Goal: Book appointment/travel/reservation

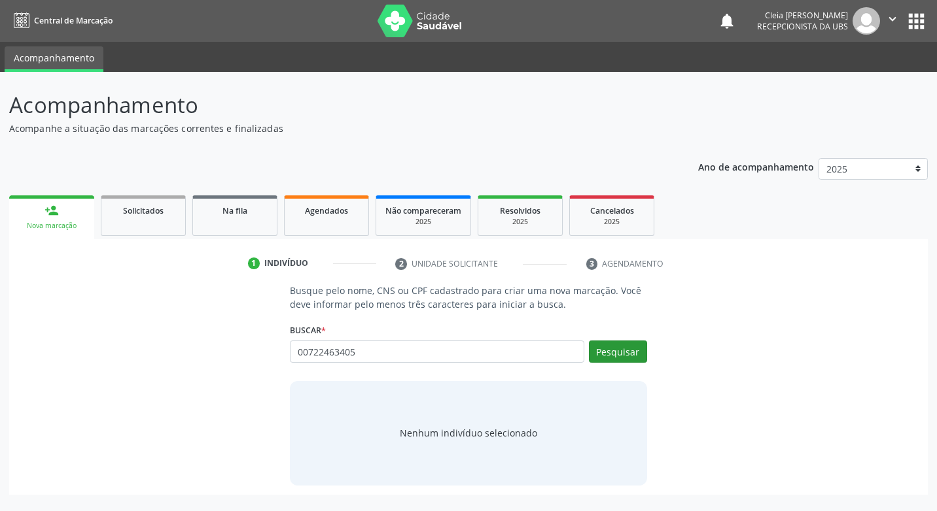
type input "00722463405"
click at [642, 346] on button "Pesquisar" at bounding box center [618, 352] width 58 height 22
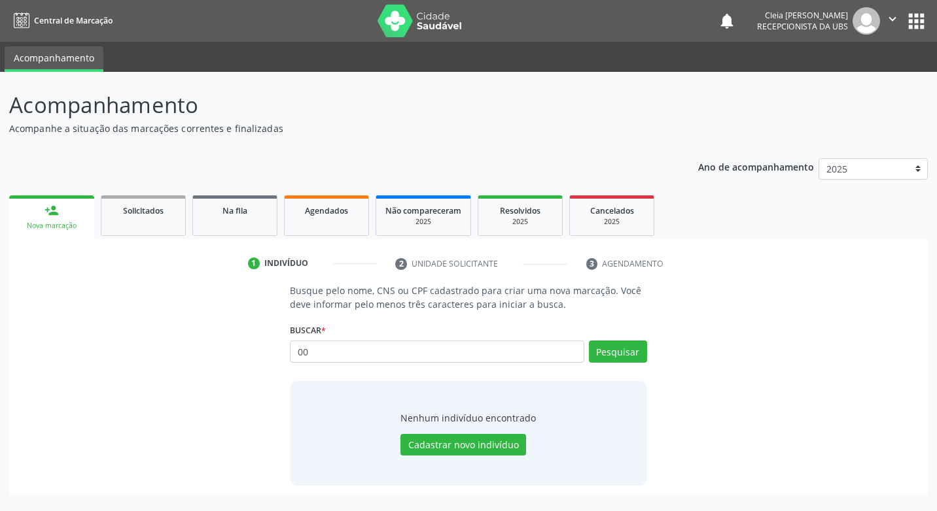
type input "0"
type input "jose benicio calcante davi"
click at [625, 352] on button "Pesquisar" at bounding box center [618, 352] width 58 height 22
type input "[PERSON_NAME]"
click at [608, 346] on button "Pesquisar" at bounding box center [618, 352] width 58 height 22
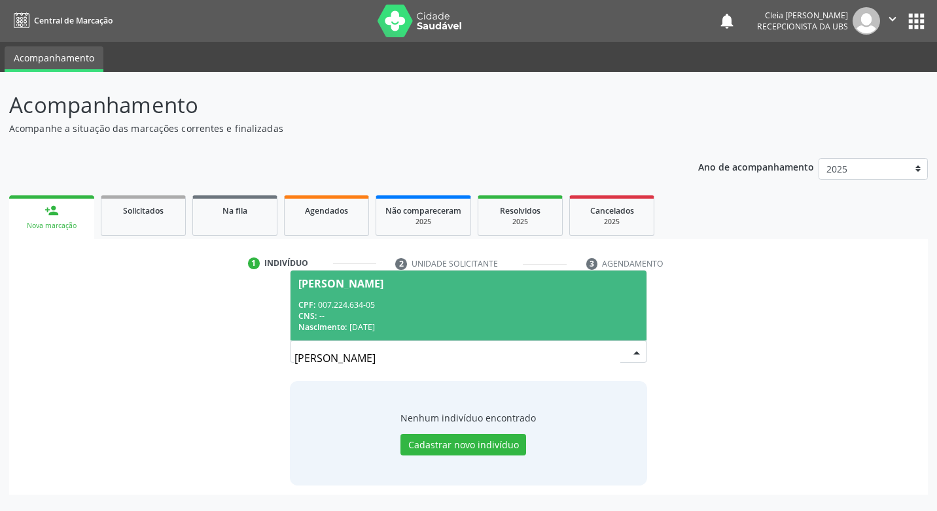
click at [458, 300] on div "CPF: 007.224.634-05" at bounding box center [467, 305] width 339 height 11
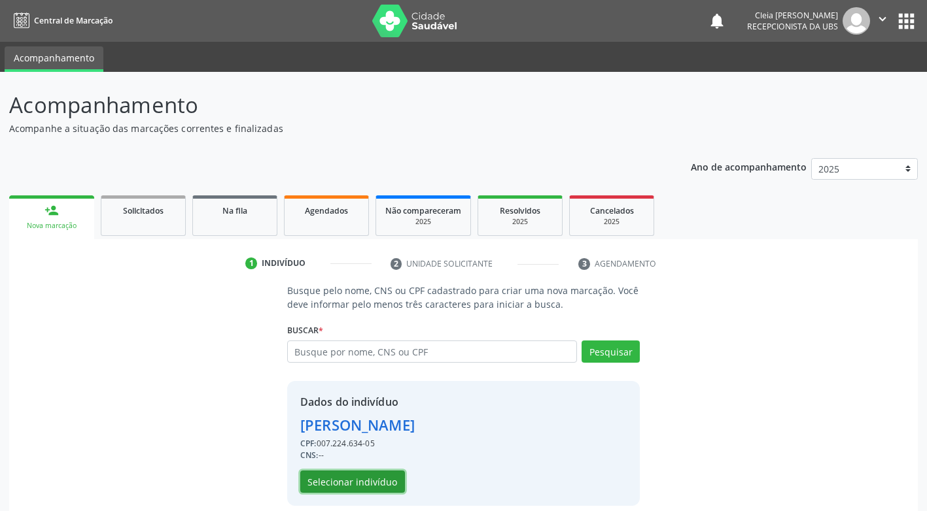
click at [358, 481] on button "Selecionar indivíduo" at bounding box center [352, 482] width 105 height 22
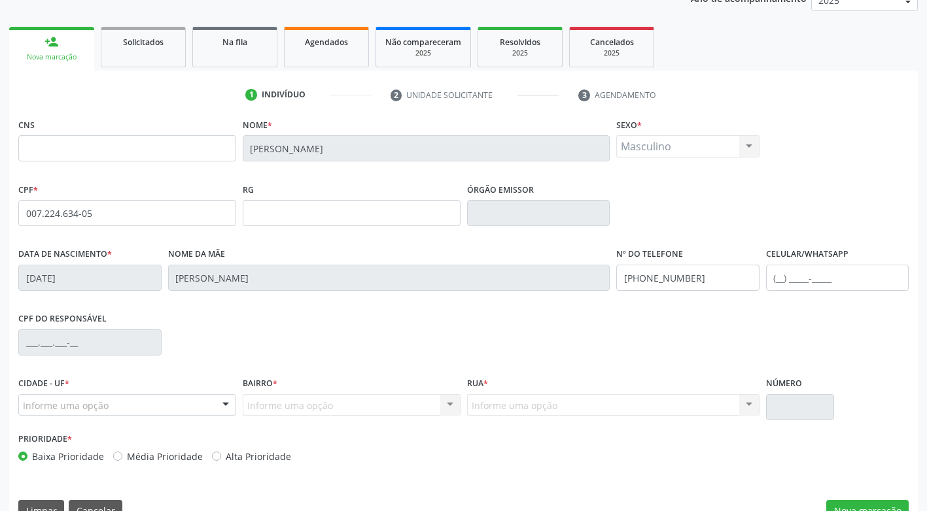
scroll to position [198, 0]
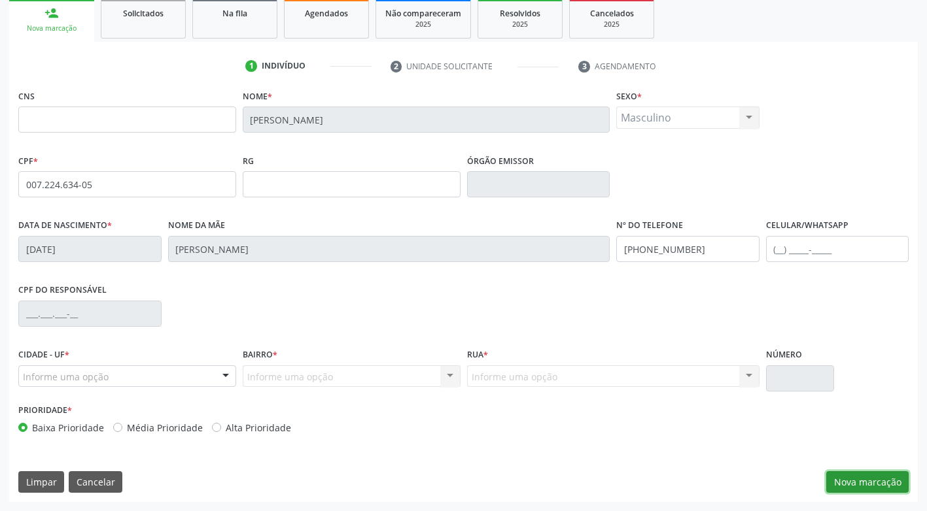
click at [863, 486] on button "Nova marcação" at bounding box center [867, 483] width 82 height 22
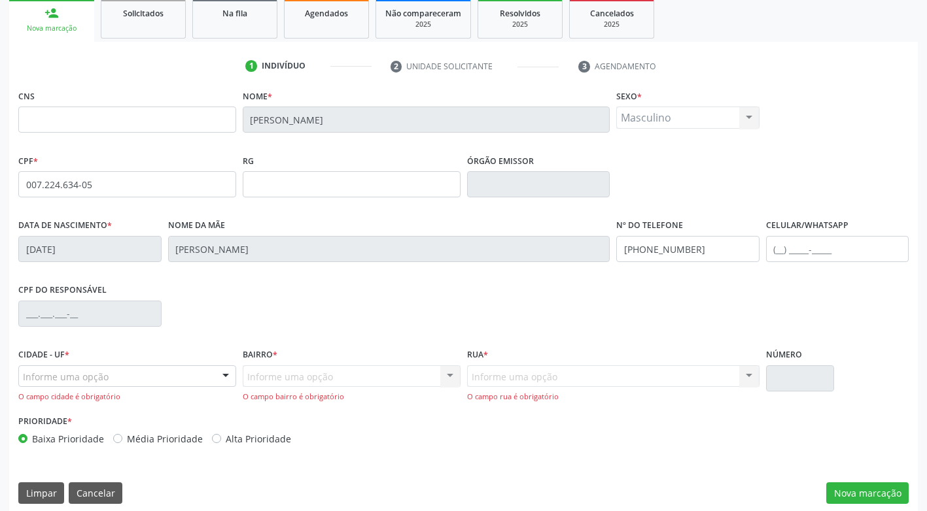
click at [224, 379] on div at bounding box center [226, 377] width 20 height 22
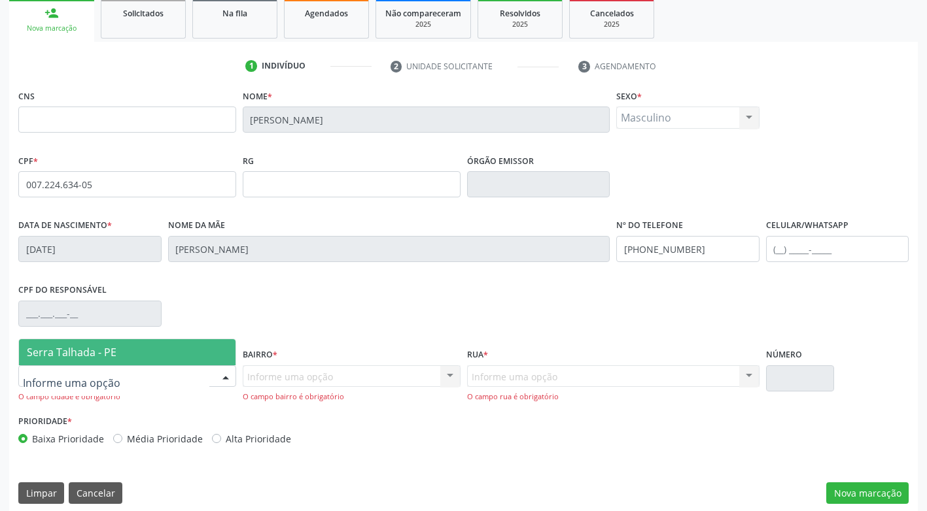
click at [187, 355] on span "Serra Talhada - PE" at bounding box center [127, 352] width 216 height 26
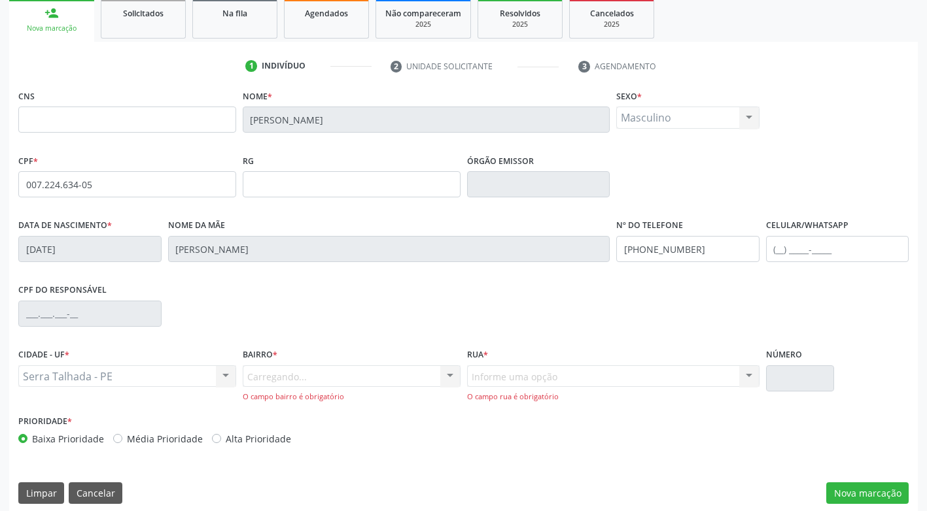
click at [321, 373] on div "Carregando... Nenhum resultado encontrado para: " " Nenhuma opção encontrada. D…" at bounding box center [352, 384] width 218 height 37
click at [331, 381] on div "Carregando... Nenhum resultado encontrado para: " " Nenhuma opção encontrada. D…" at bounding box center [352, 384] width 218 height 37
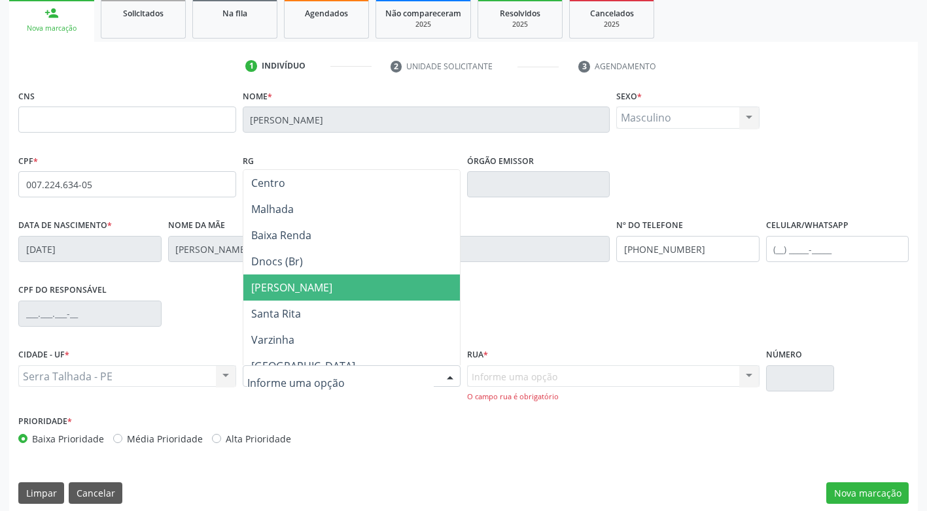
scroll to position [196, 0]
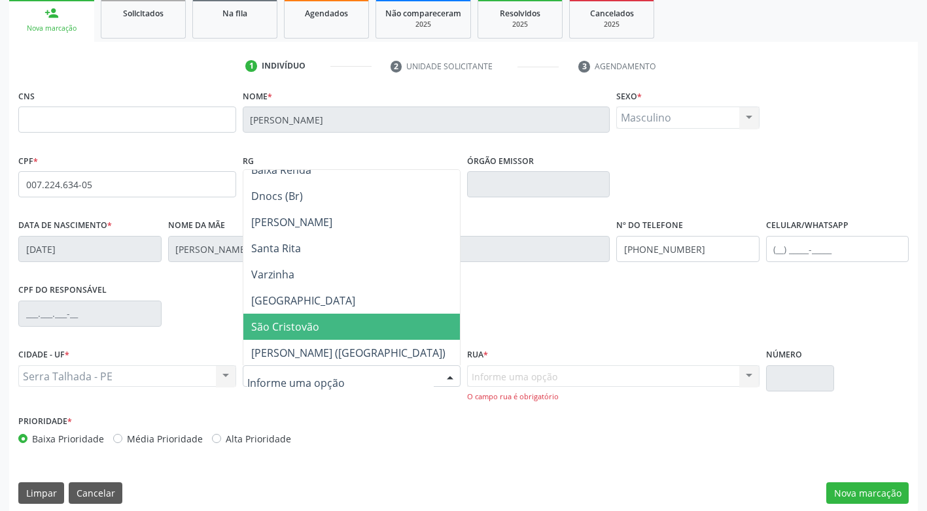
click at [337, 332] on span "São Cristovão" at bounding box center [351, 327] width 216 height 26
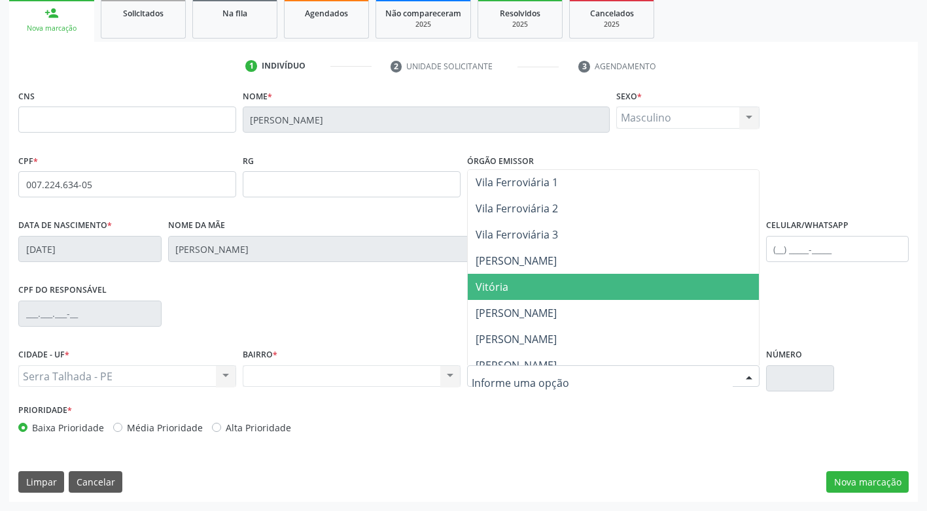
scroll to position [459, 0]
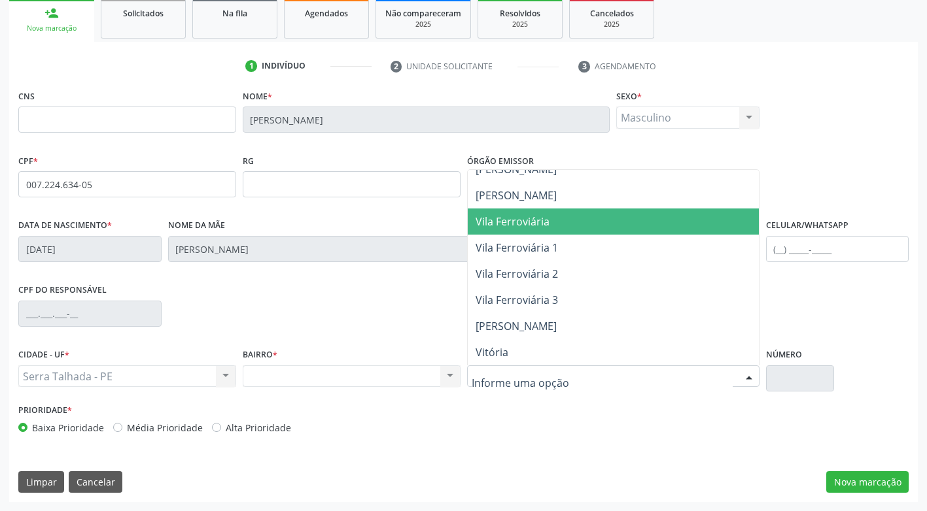
click at [530, 225] on span "Vila Ferroviária" at bounding box center [513, 222] width 74 height 14
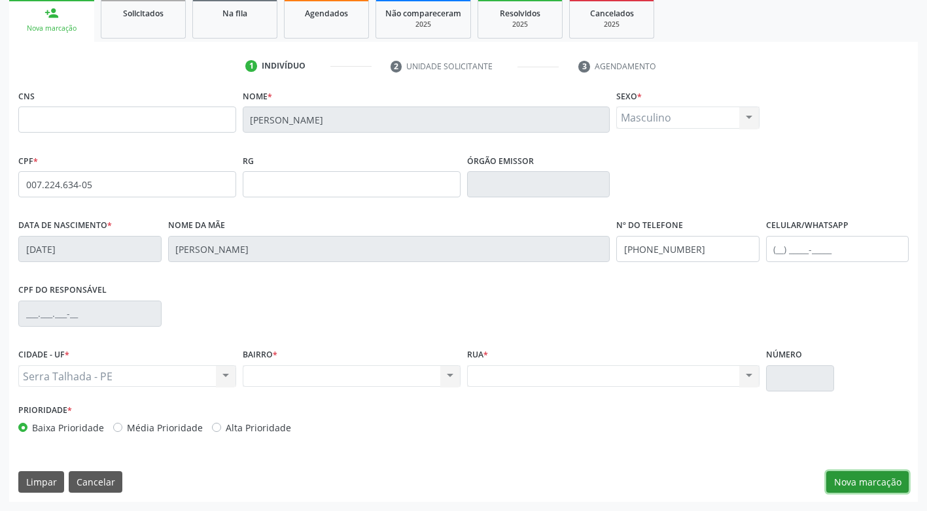
click at [866, 478] on button "Nova marcação" at bounding box center [867, 483] width 82 height 22
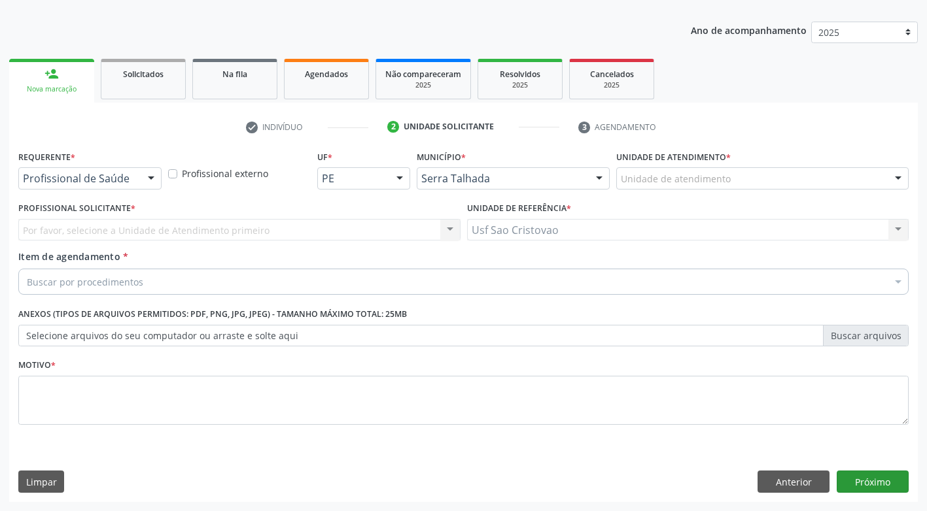
scroll to position [137, 0]
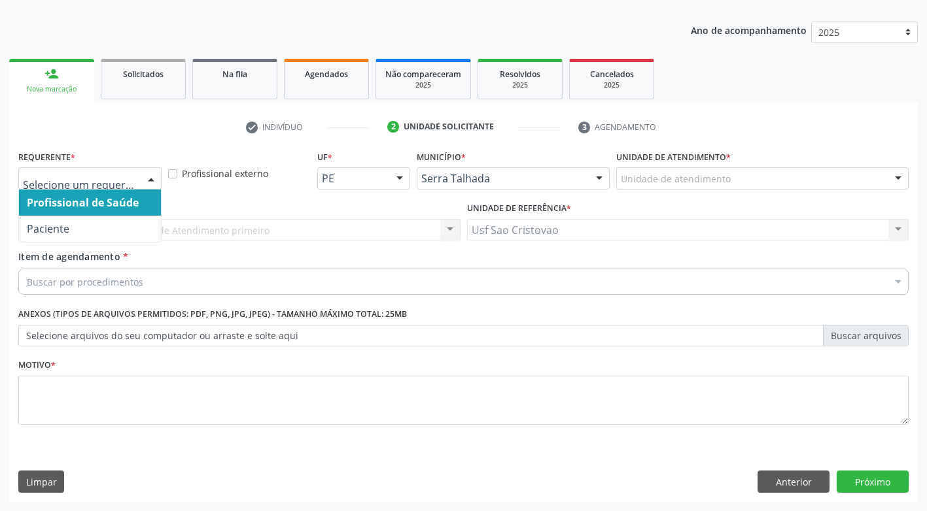
click at [149, 181] on div at bounding box center [151, 179] width 20 height 22
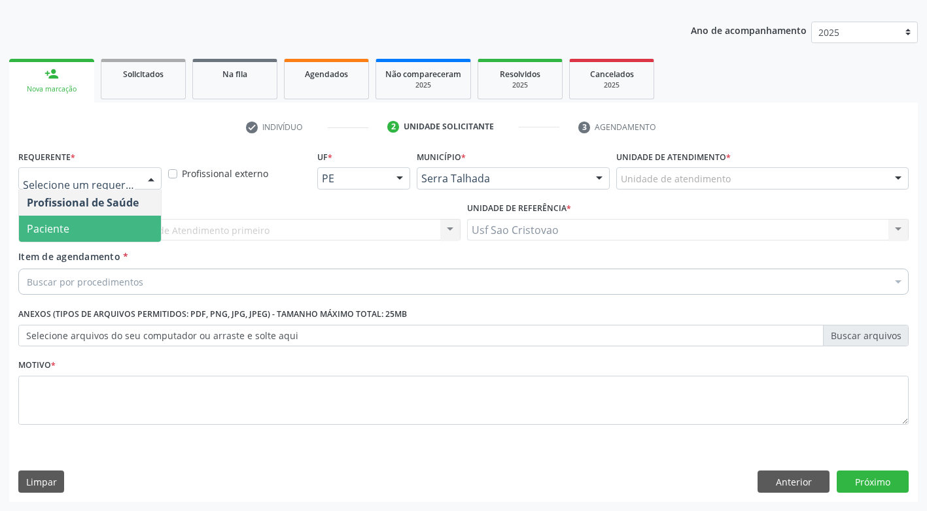
click at [128, 229] on span "Paciente" at bounding box center [90, 229] width 142 height 26
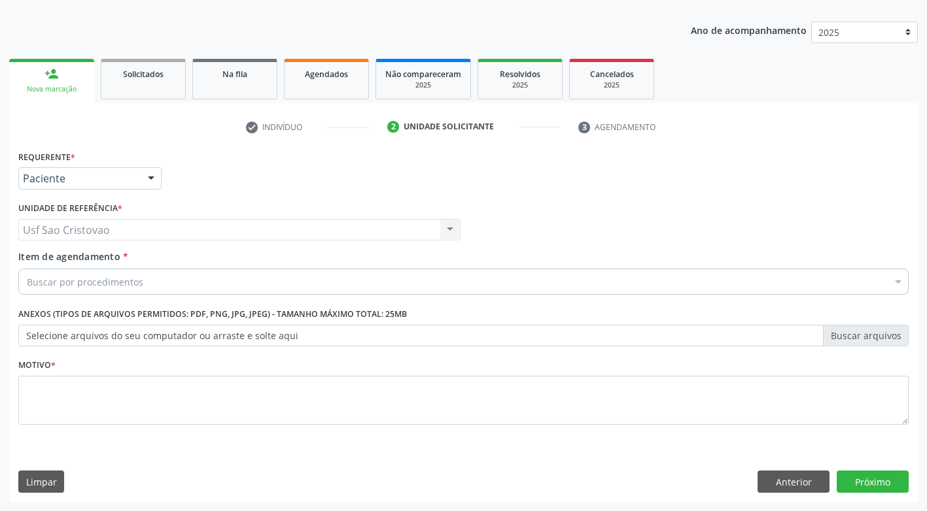
click at [162, 276] on div "Buscar por procedimentos" at bounding box center [463, 282] width 890 height 26
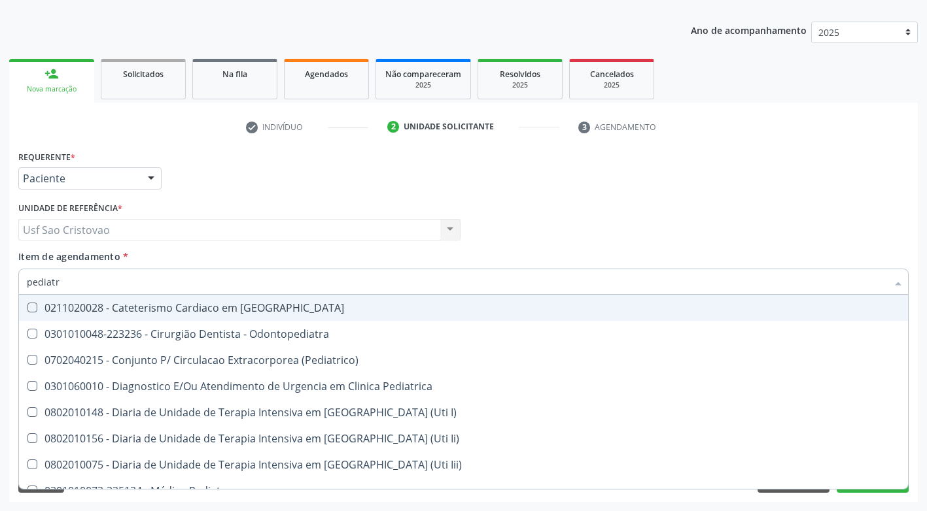
type input "pediatra"
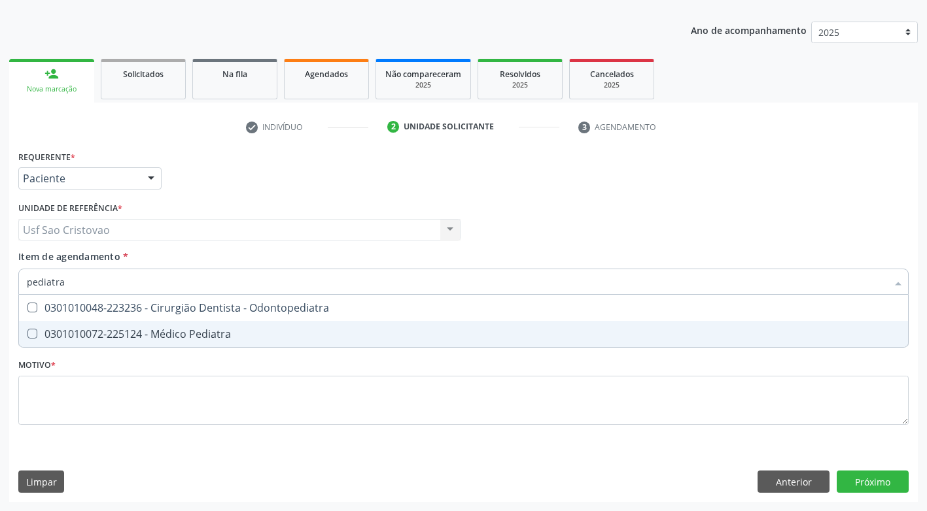
click at [29, 336] on Pediatra at bounding box center [32, 334] width 10 height 10
click at [27, 336] on Pediatra "checkbox" at bounding box center [23, 334] width 9 height 9
checkbox Pediatra "true"
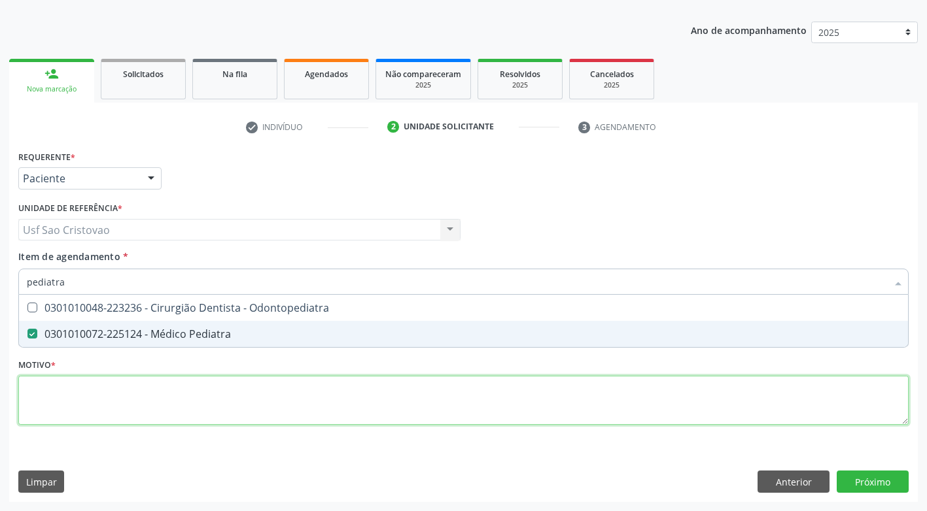
click at [337, 410] on div "Requerente * Paciente Profissional de Saúde Paciente Nenhum resultado encontrad…" at bounding box center [463, 295] width 890 height 296
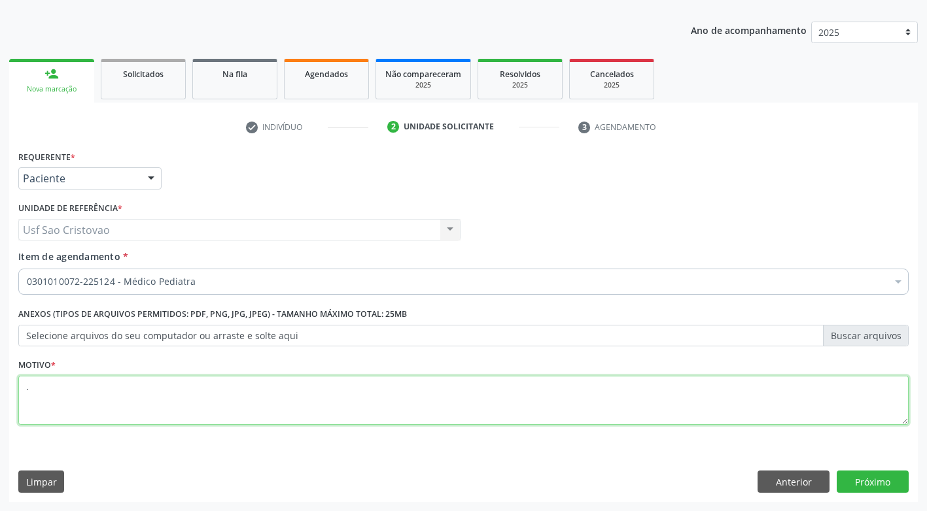
type textarea "."
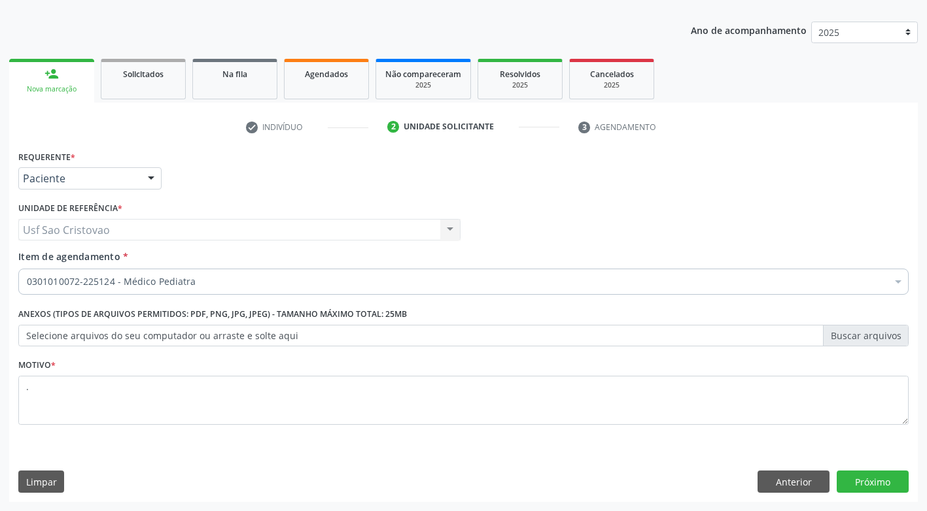
click at [445, 445] on div "Requerente * Paciente Profissional de Saúde Paciente Nenhum resultado encontrad…" at bounding box center [463, 324] width 909 height 355
click at [878, 483] on button "Próximo" at bounding box center [873, 482] width 72 height 22
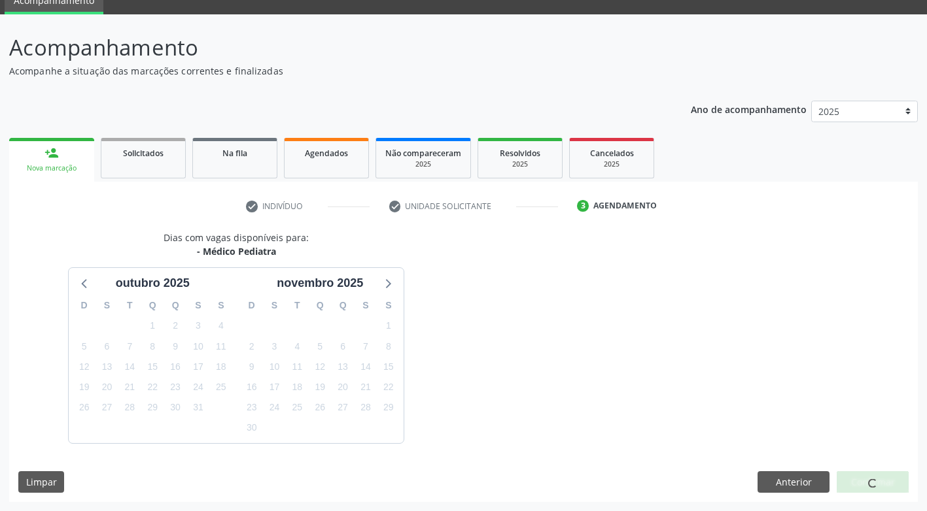
scroll to position [96, 0]
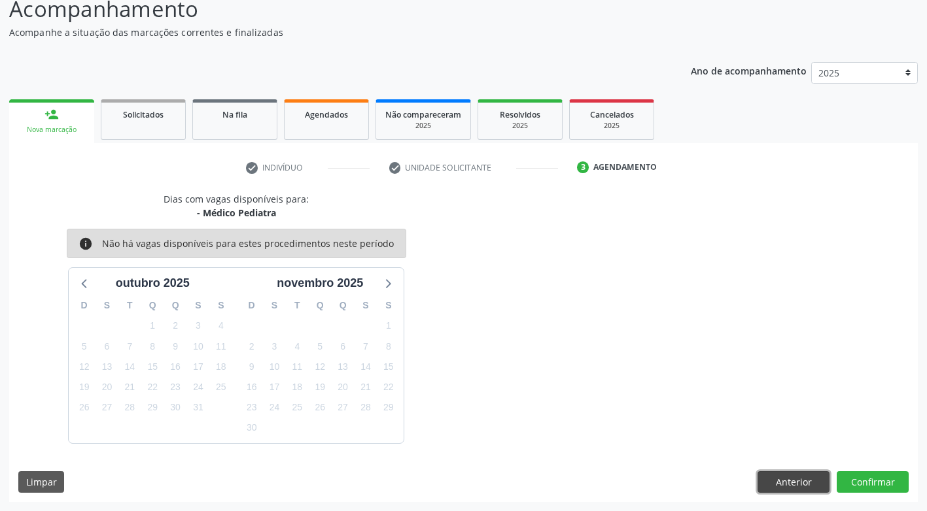
click at [791, 487] on button "Anterior" at bounding box center [793, 483] width 72 height 22
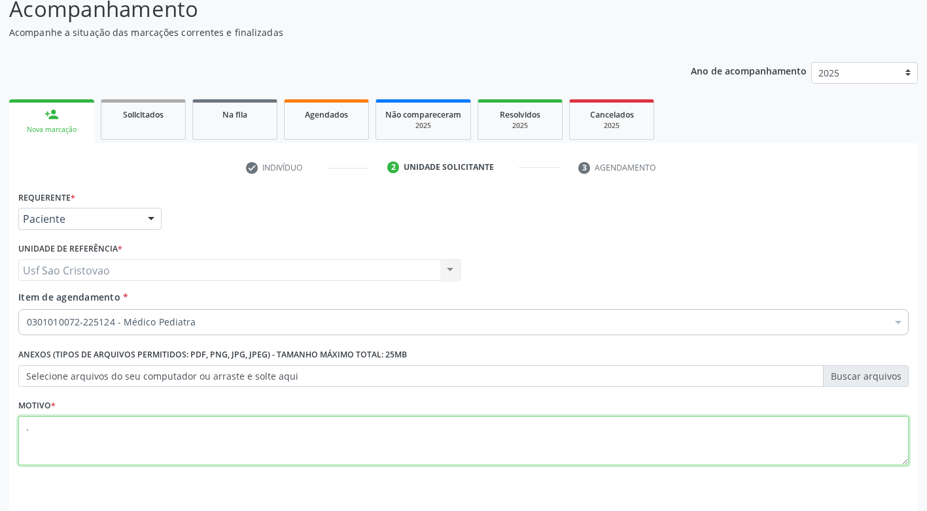
click at [260, 433] on textarea "." at bounding box center [463, 442] width 890 height 50
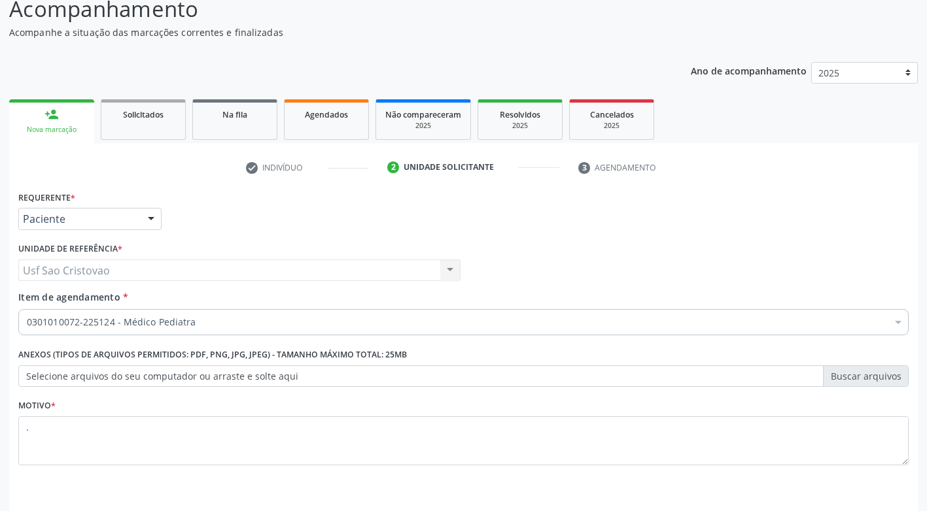
click at [725, 489] on div "Requerente * Paciente Profissional de Saúde Paciente Nenhum resultado encontrad…" at bounding box center [463, 365] width 909 height 355
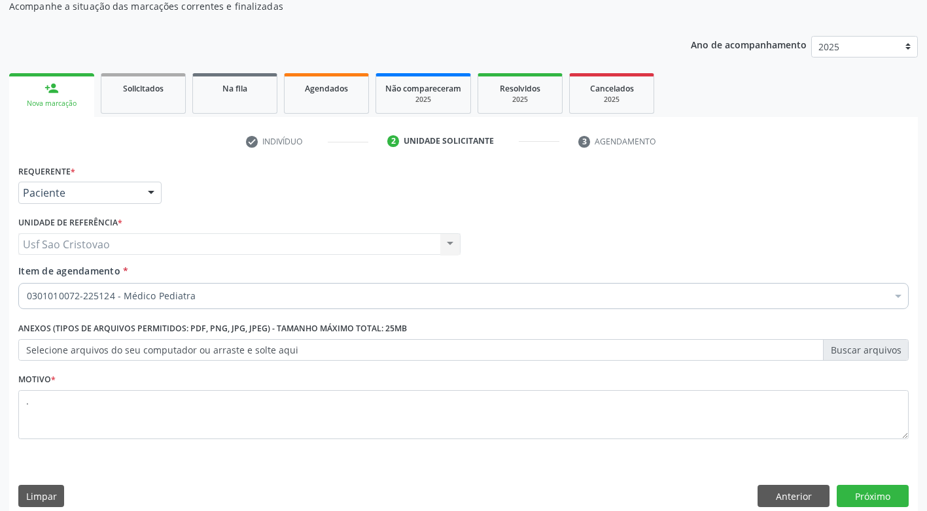
scroll to position [137, 0]
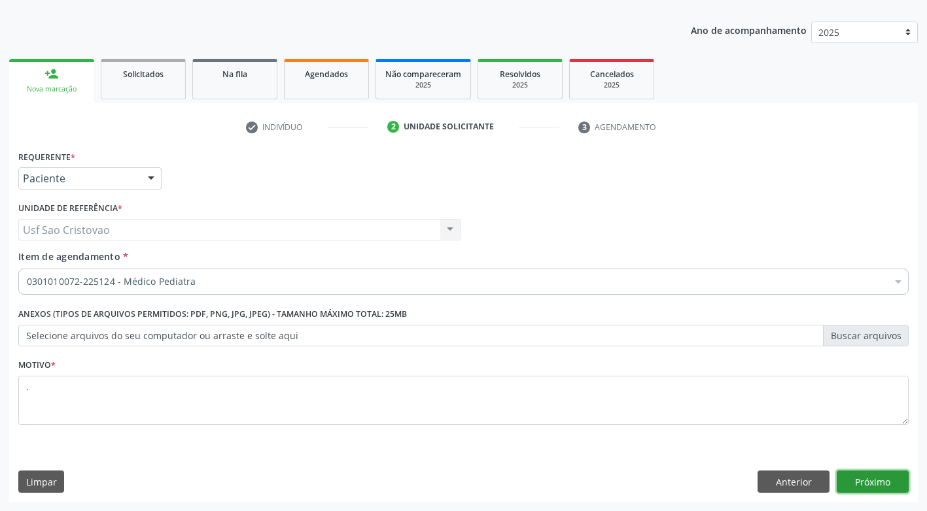
click at [891, 485] on button "Próximo" at bounding box center [873, 482] width 72 height 22
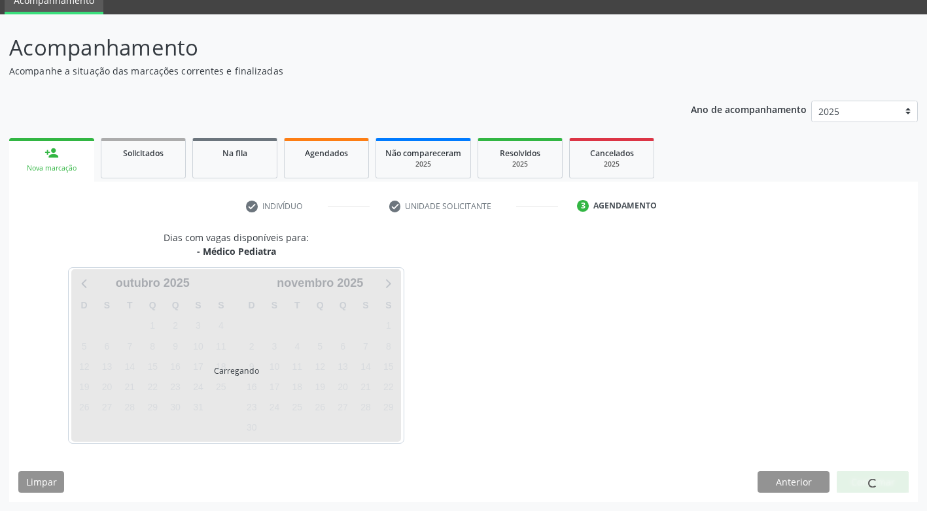
scroll to position [96, 0]
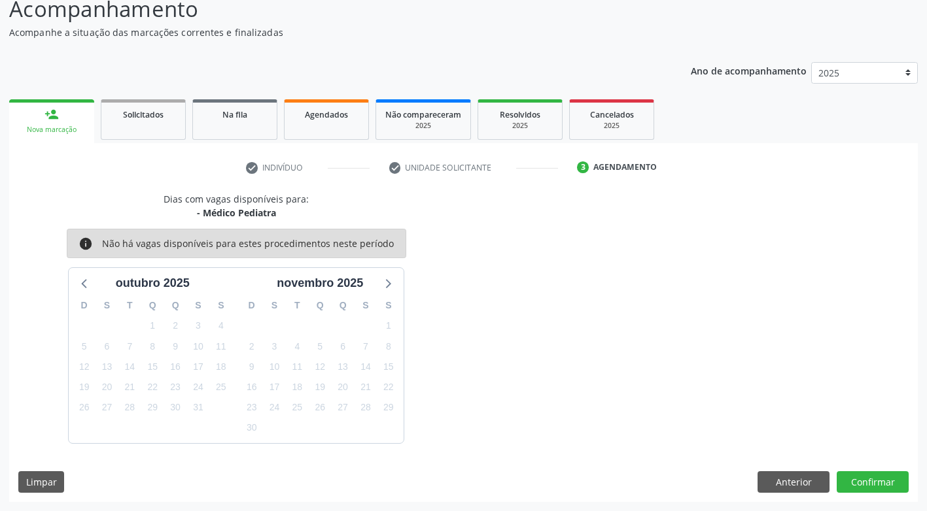
click at [41, 386] on div "Dias com vagas disponíveis para: - Médico Pediatra info Não há vagas disponívei…" at bounding box center [236, 317] width 455 height 251
click at [761, 479] on button "Anterior" at bounding box center [793, 483] width 72 height 22
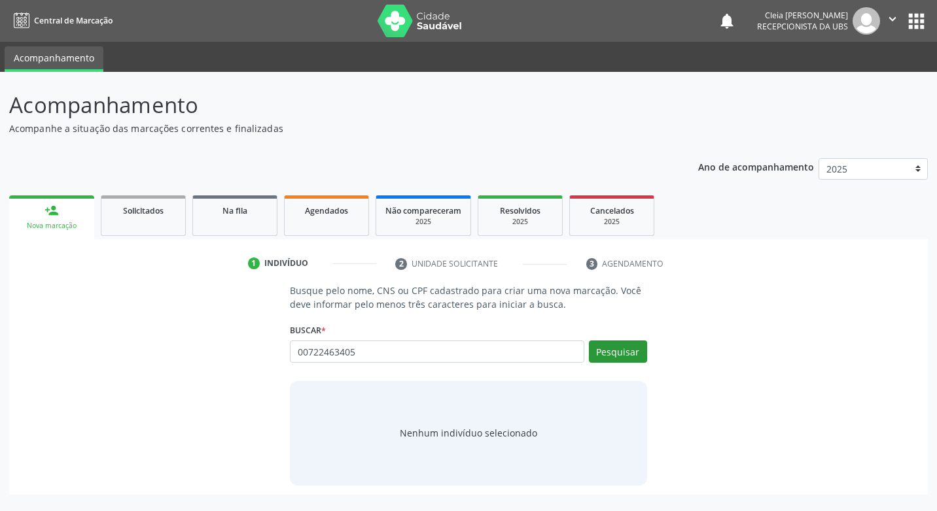
type input "00722463405"
click at [629, 354] on button "Pesquisar" at bounding box center [618, 352] width 58 height 22
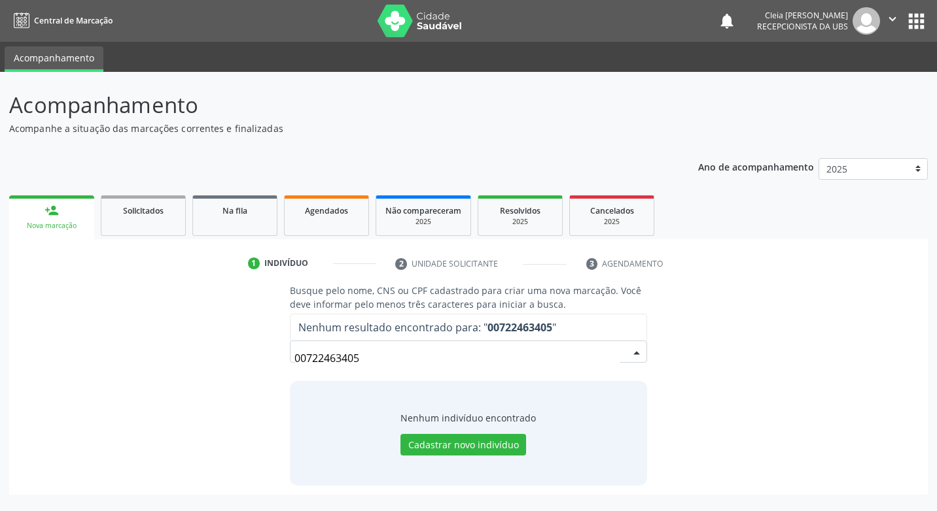
drag, startPoint x: 371, startPoint y: 357, endPoint x: 185, endPoint y: 372, distance: 186.4
click at [185, 372] on div "Busque pelo nome, CNS ou CPF cadastrado para criar uma nova marcação. Você deve…" at bounding box center [468, 384] width 900 height 201
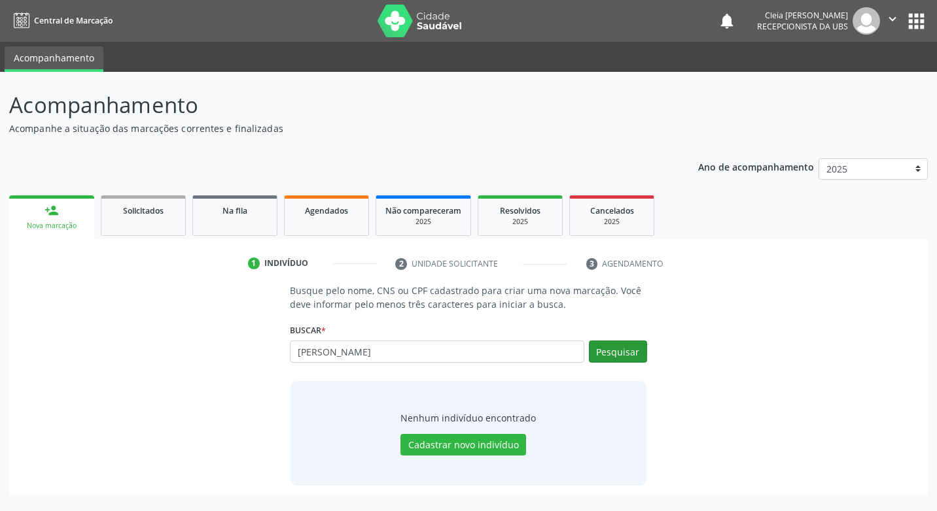
type input "[PERSON_NAME]"
click at [621, 349] on button "Pesquisar" at bounding box center [618, 352] width 58 height 22
type input "[PERSON_NAME]"
click at [617, 348] on button "Pesquisar" at bounding box center [618, 352] width 58 height 22
type input "[PERSON_NAME]"
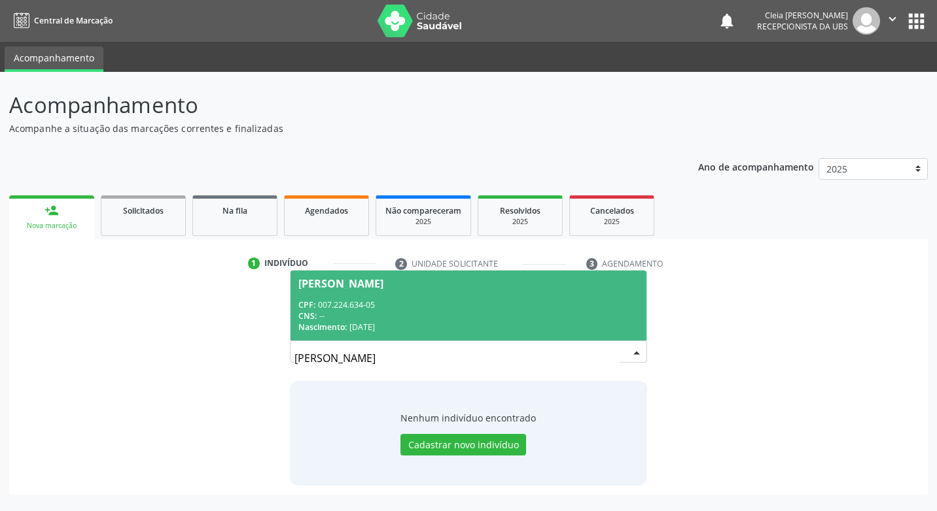
drag, startPoint x: 485, startPoint y: 292, endPoint x: 485, endPoint y: 300, distance: 8.5
click at [485, 296] on span "[PERSON_NAME] CPF: 007.224.634-05 CNS: -- Nascimento: [DATE]" at bounding box center [467, 306] width 355 height 70
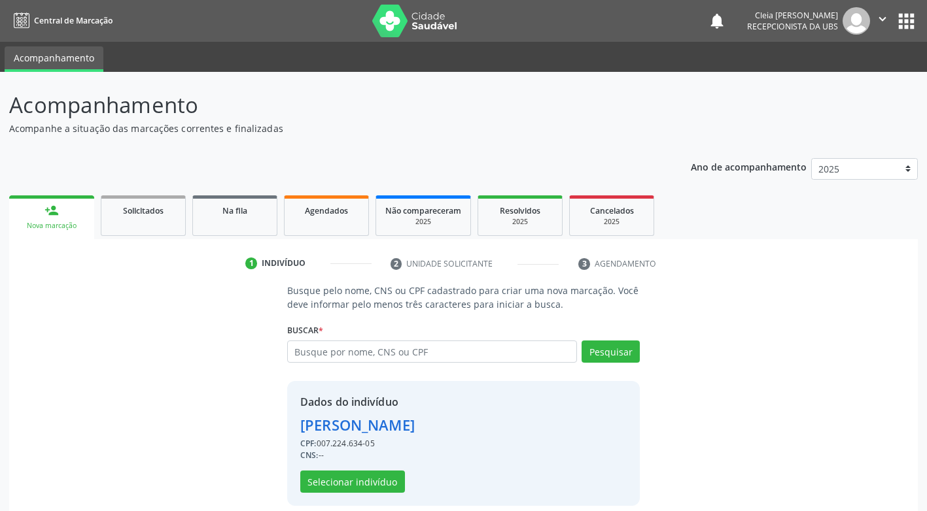
scroll to position [13, 0]
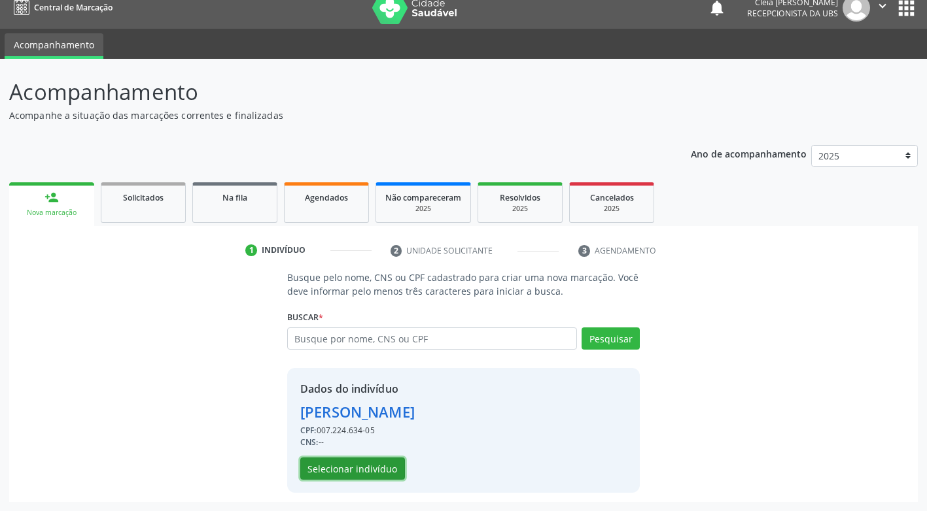
click at [375, 470] on button "Selecionar indivíduo" at bounding box center [352, 469] width 105 height 22
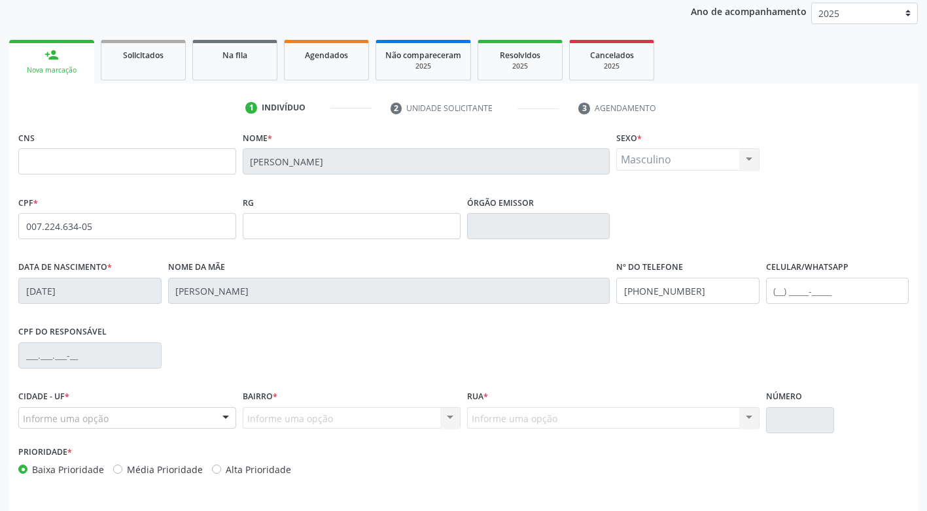
scroll to position [198, 0]
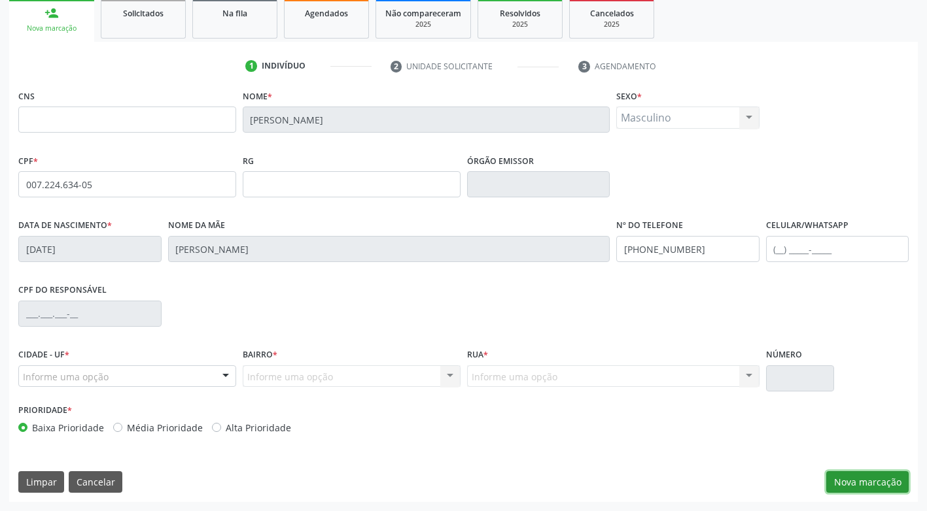
click at [876, 479] on button "Nova marcação" at bounding box center [867, 483] width 82 height 22
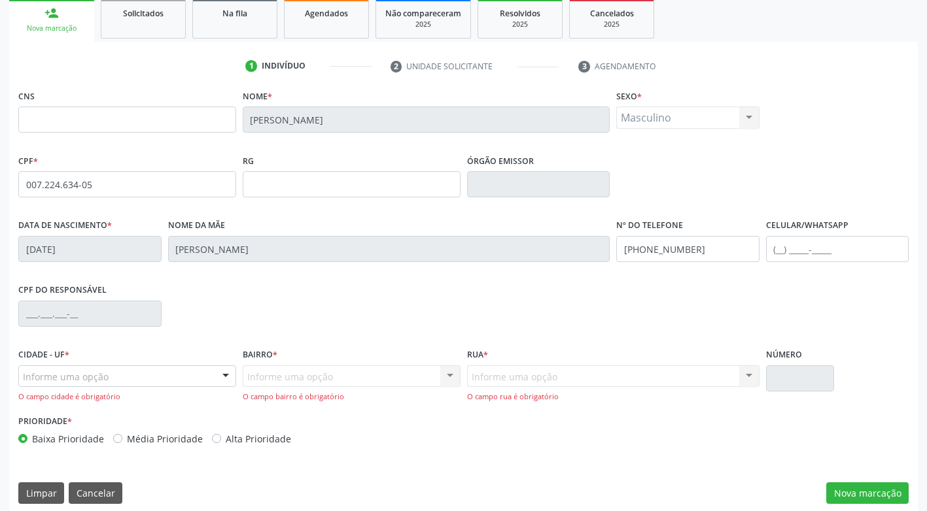
click at [227, 375] on div at bounding box center [226, 377] width 20 height 22
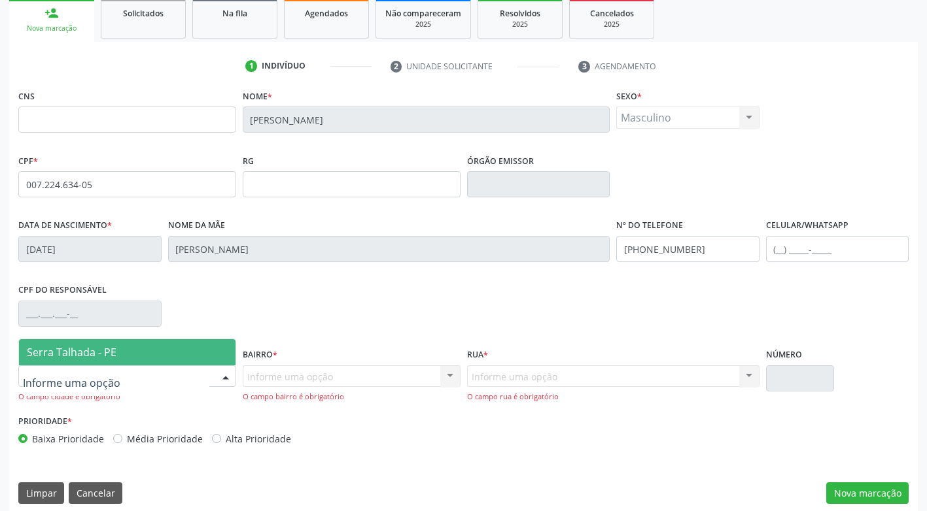
click at [188, 361] on span "Serra Talhada - PE" at bounding box center [127, 352] width 216 height 26
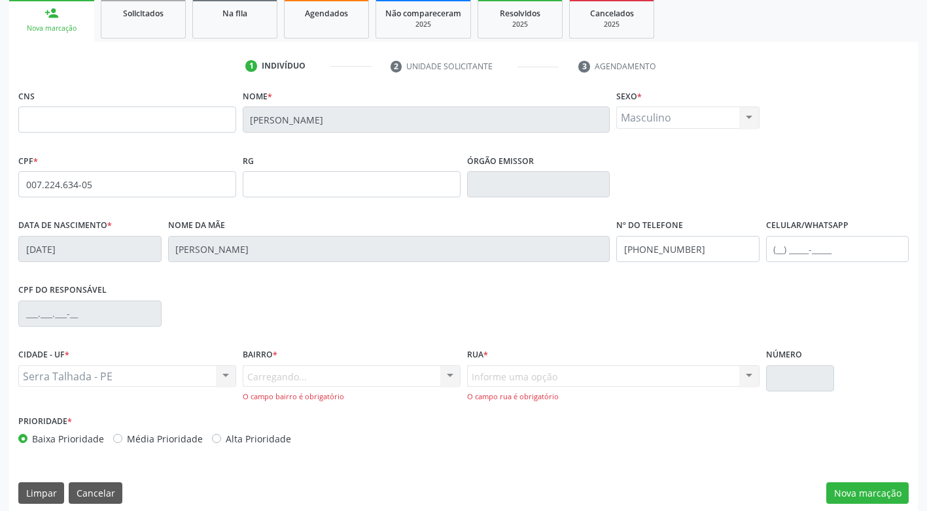
click at [279, 377] on div "Carregando... Nenhum resultado encontrado para: " " Nenhuma opção encontrada. D…" at bounding box center [352, 384] width 218 height 37
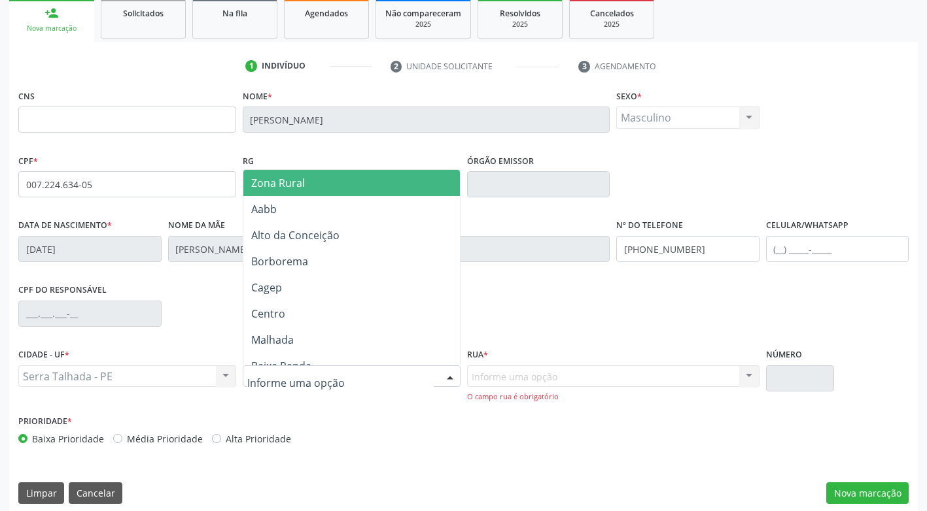
click at [450, 376] on div at bounding box center [450, 377] width 20 height 22
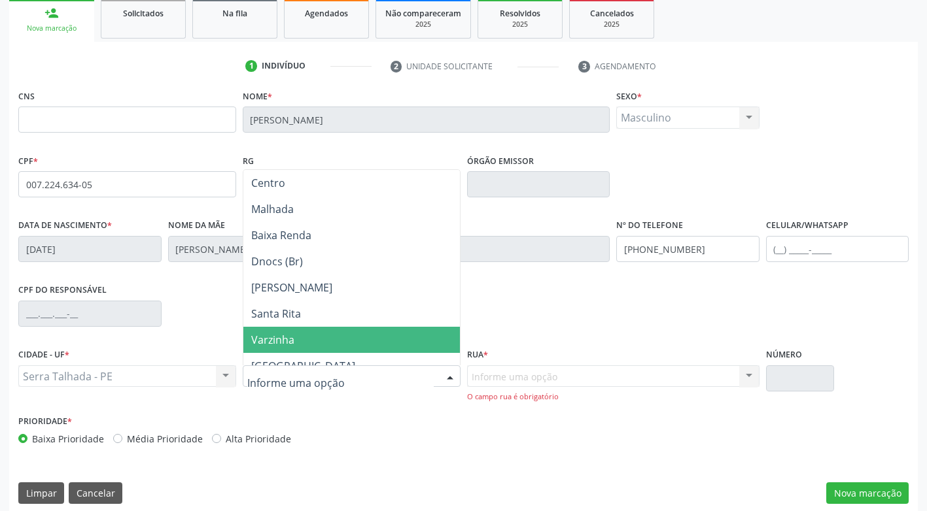
scroll to position [196, 0]
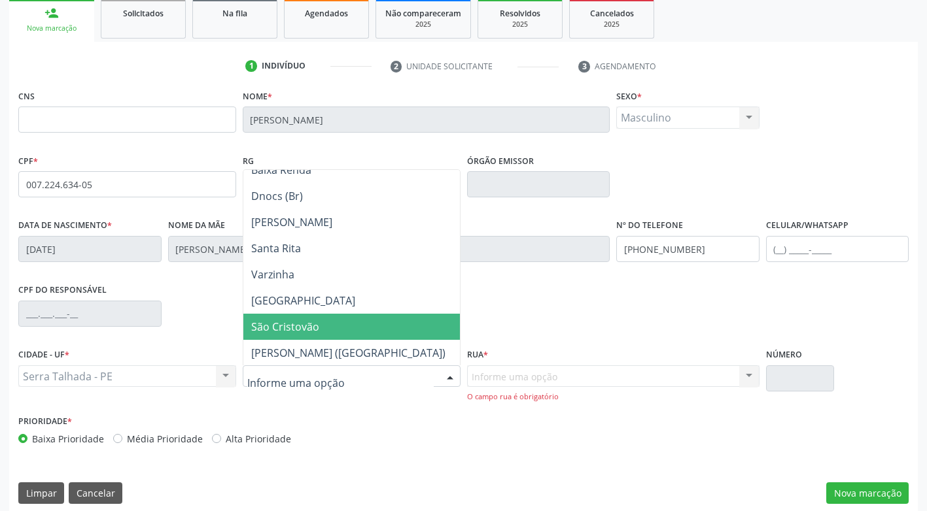
click at [340, 331] on span "São Cristovão" at bounding box center [351, 327] width 216 height 26
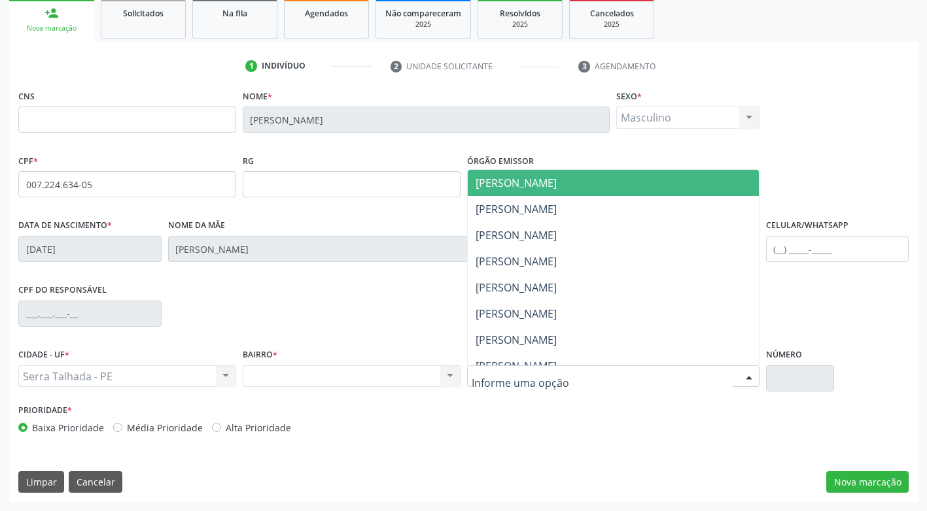
click at [511, 367] on div at bounding box center [613, 377] width 292 height 22
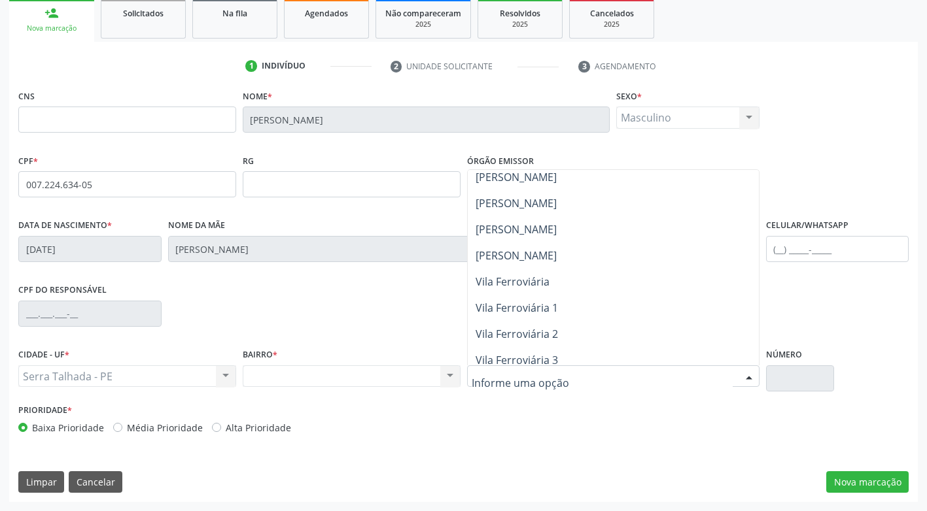
scroll to position [392, 0]
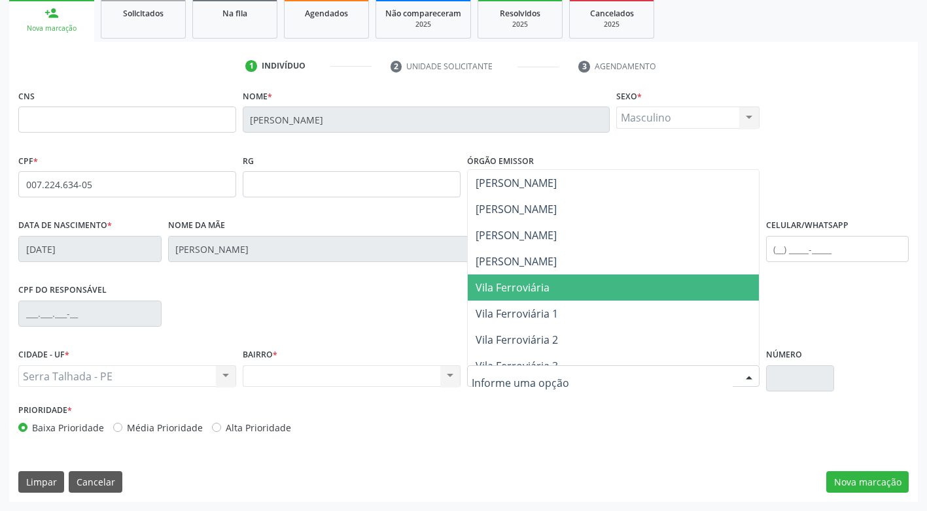
click at [541, 290] on span "Vila Ferroviária" at bounding box center [513, 288] width 74 height 14
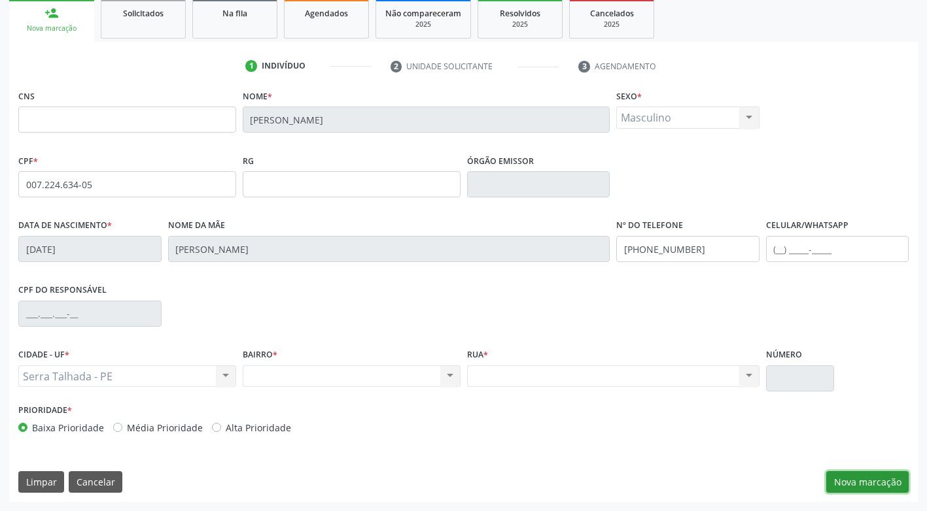
click at [887, 478] on button "Nova marcação" at bounding box center [867, 483] width 82 height 22
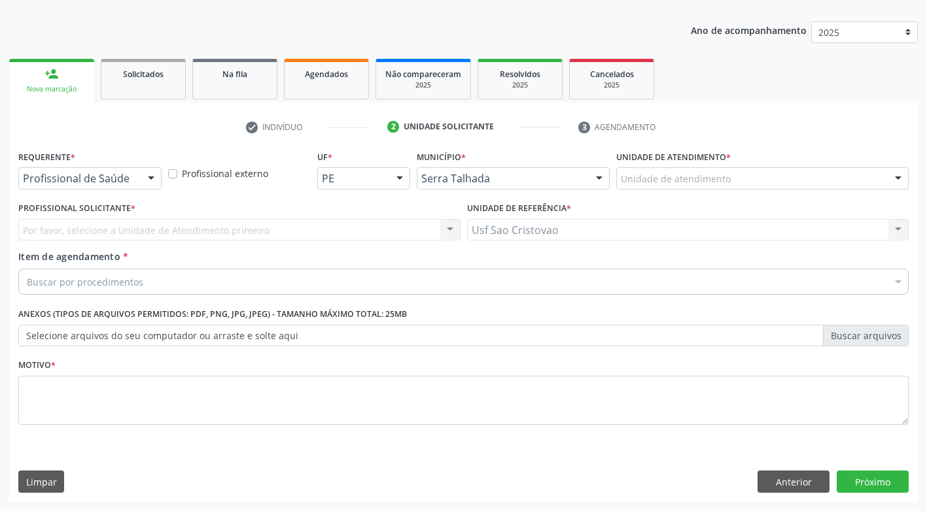
scroll to position [137, 0]
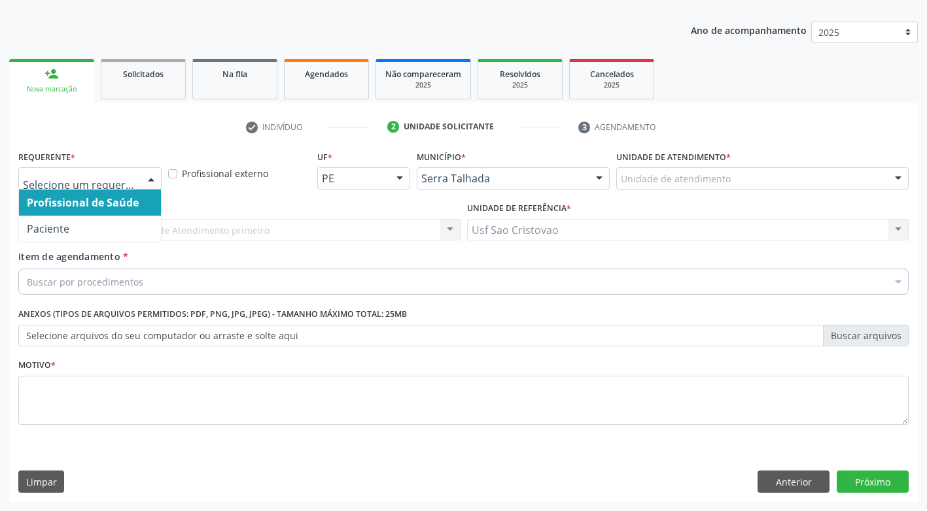
click at [156, 175] on div at bounding box center [151, 179] width 20 height 22
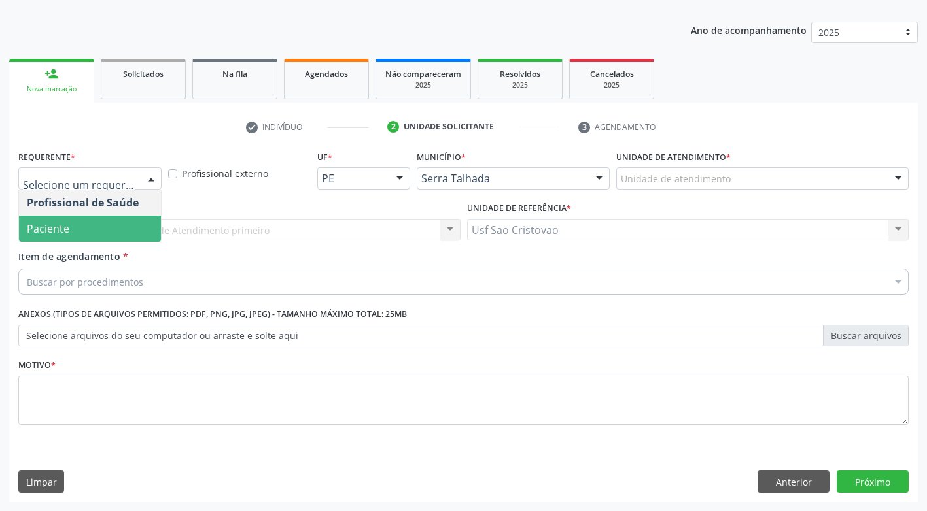
click at [126, 221] on span "Paciente" at bounding box center [90, 229] width 142 height 26
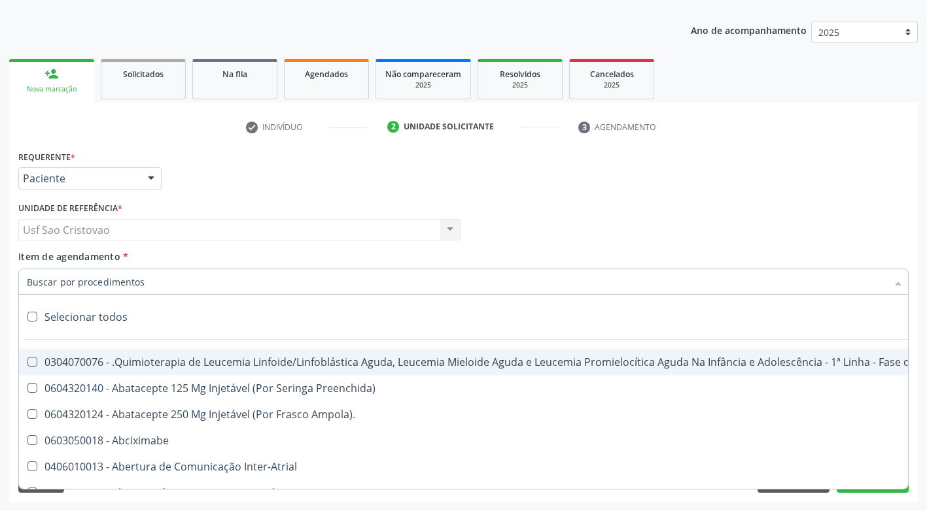
click at [169, 273] on div at bounding box center [463, 282] width 890 height 26
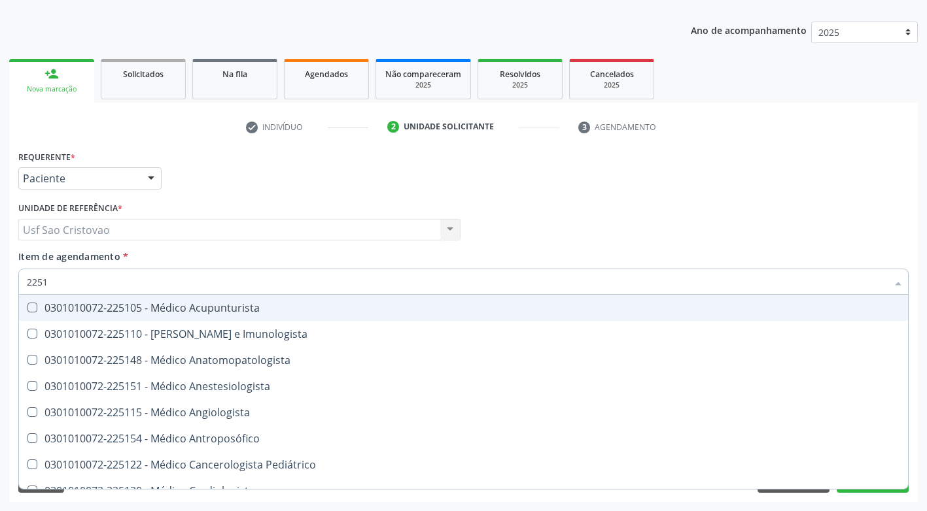
type input "22512"
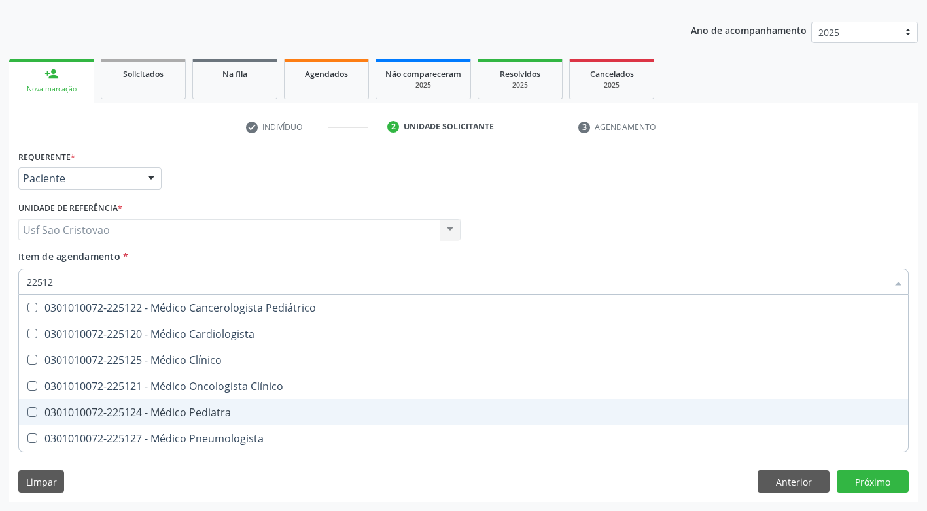
click at [29, 412] on Pediatra at bounding box center [32, 412] width 10 height 10
click at [27, 412] on Pediatra "checkbox" at bounding box center [23, 412] width 9 height 9
checkbox Pediatra "true"
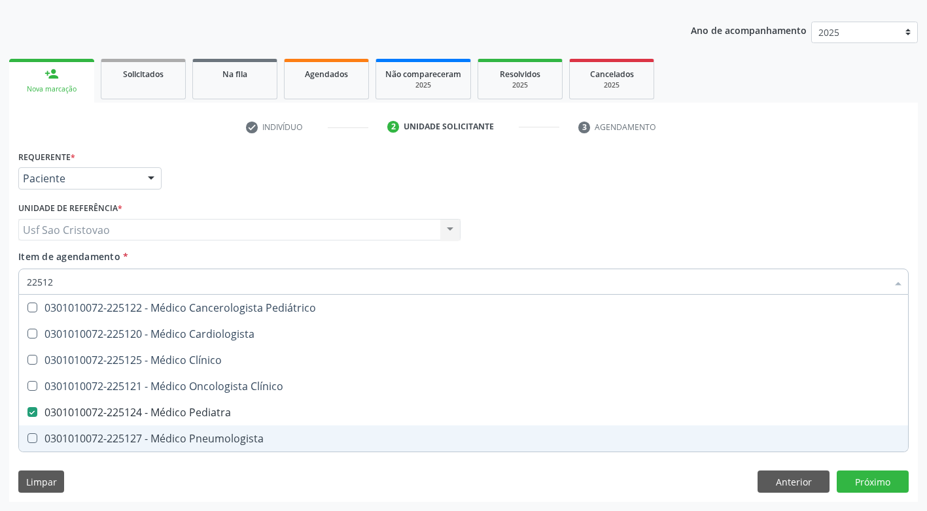
click at [671, 494] on div "Requerente * Paciente Profissional de Saúde Paciente Nenhum resultado encontrad…" at bounding box center [463, 324] width 909 height 355
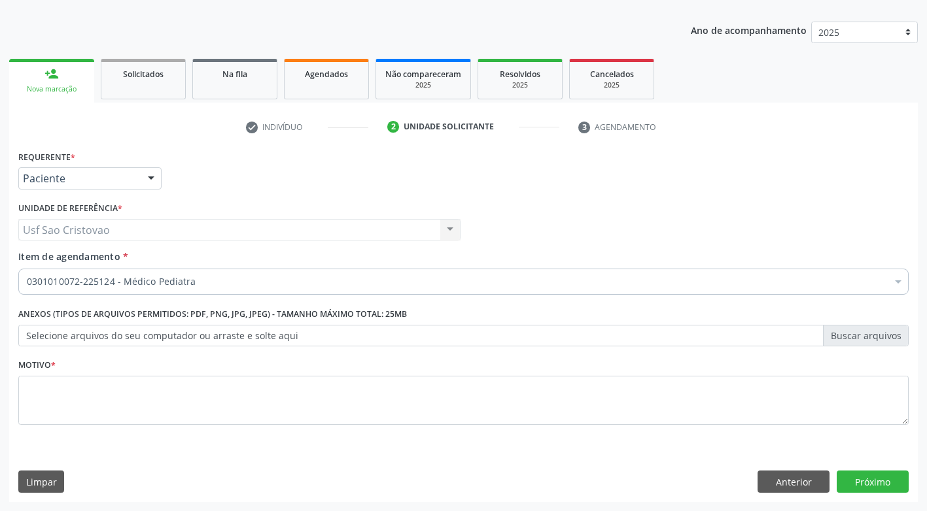
checkbox Pediatra "true"
checkbox Preenchida\) "false"
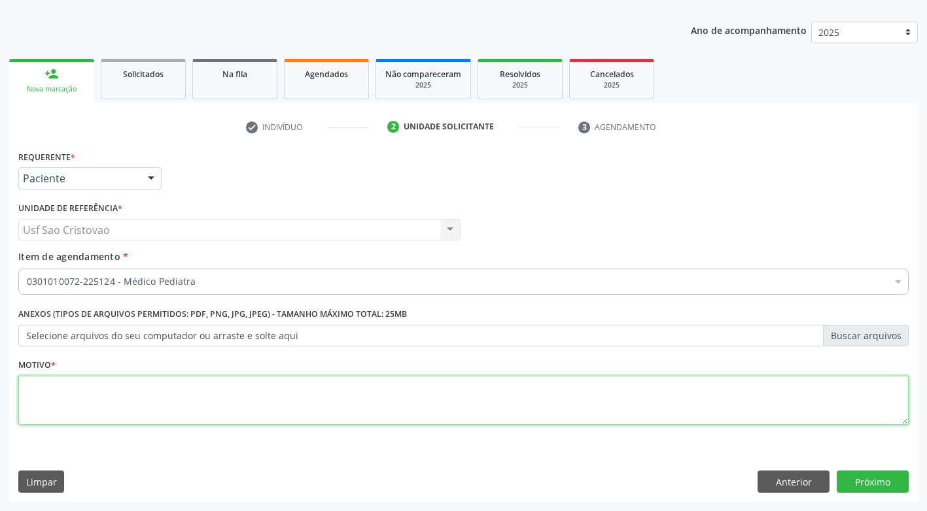
click at [544, 404] on textarea at bounding box center [463, 401] width 890 height 50
type textarea "."
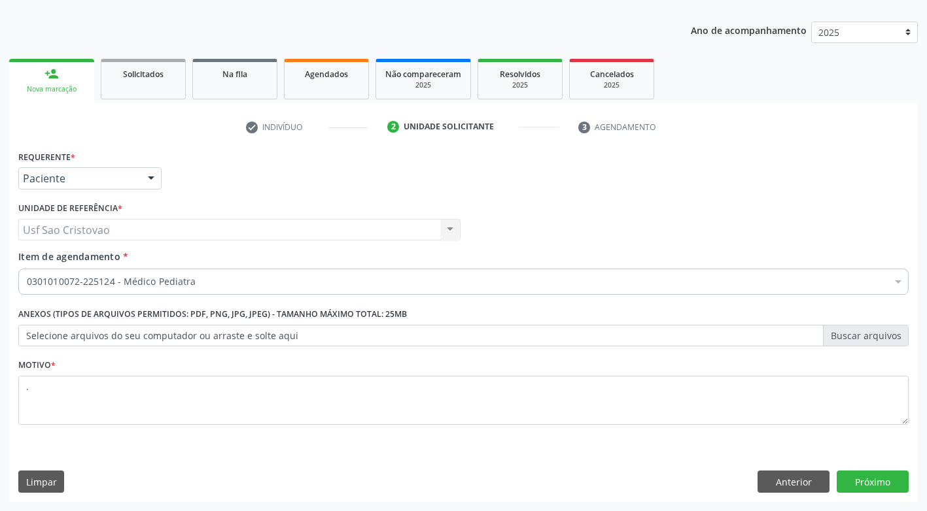
drag, startPoint x: 674, startPoint y: 479, endPoint x: 816, endPoint y: 434, distance: 148.1
click at [709, 463] on div "Requerente * Paciente Profissional de Saúde Paciente Nenhum resultado encontrad…" at bounding box center [463, 324] width 909 height 355
click at [882, 484] on button "Próximo" at bounding box center [873, 482] width 72 height 22
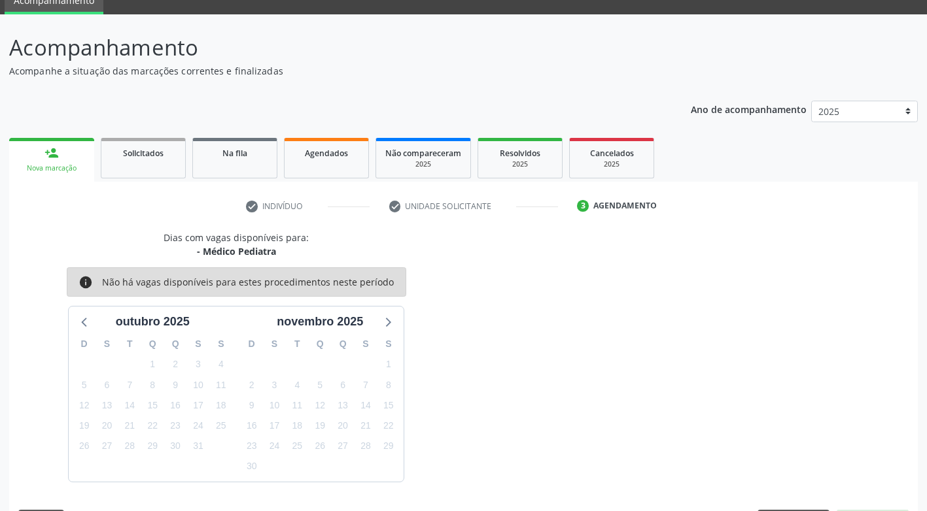
scroll to position [96, 0]
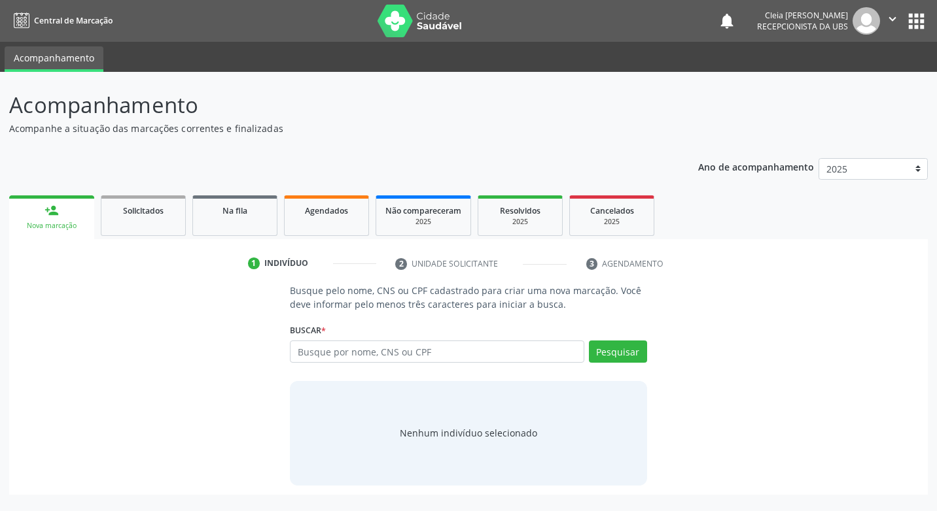
click at [531, 360] on input "text" at bounding box center [437, 352] width 294 height 22
type input "[PERSON_NAME]"
click at [630, 352] on button "Pesquisar" at bounding box center [618, 352] width 58 height 22
type input "[PERSON_NAME]"
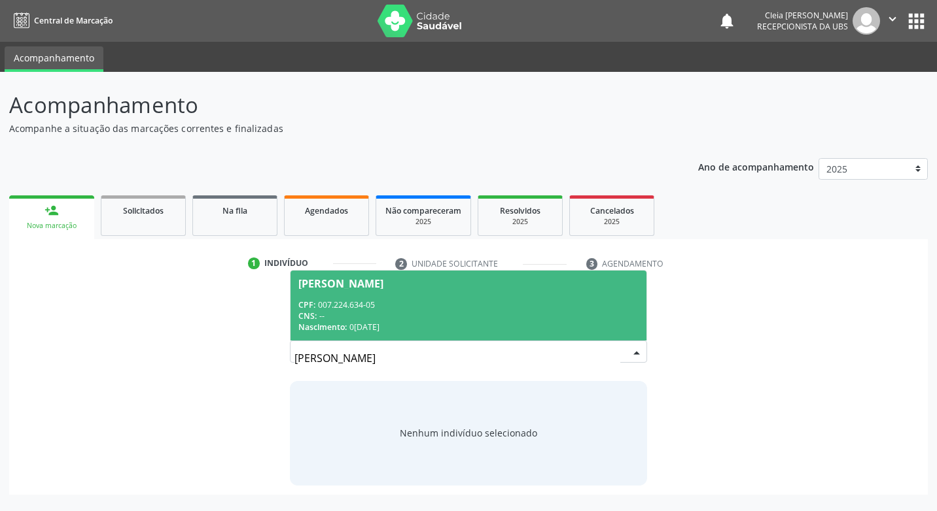
click at [461, 293] on span "[PERSON_NAME] CPF: 007.224.634-05 CNS: -- Nascimento: [DATE]" at bounding box center [467, 306] width 355 height 70
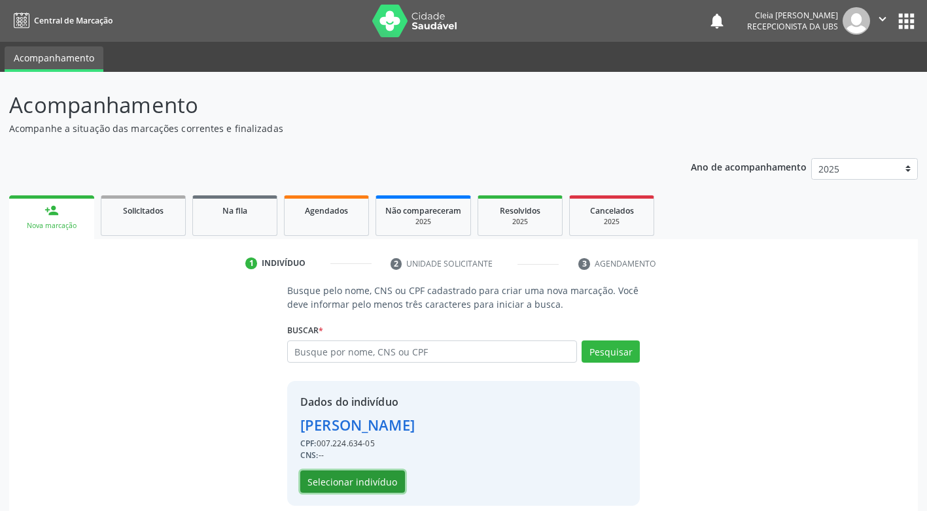
click at [372, 482] on button "Selecionar indivíduo" at bounding box center [352, 482] width 105 height 22
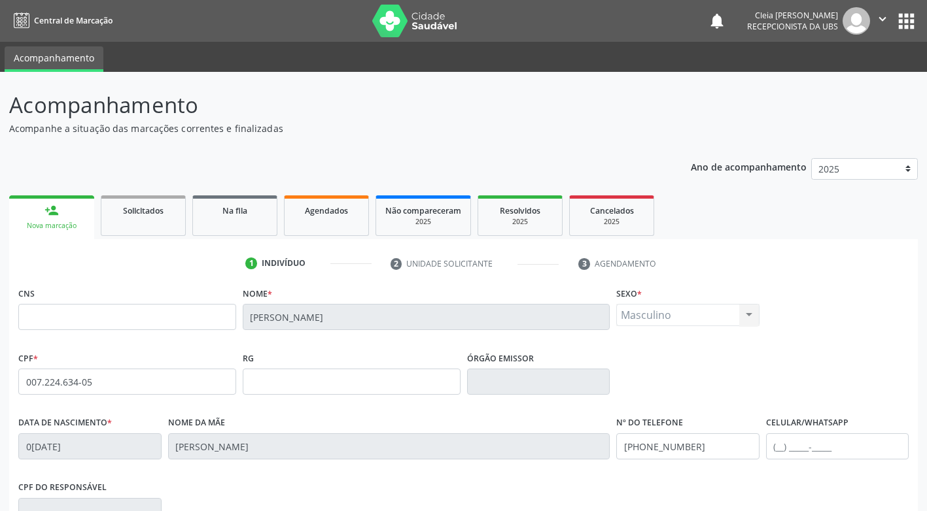
scroll to position [198, 0]
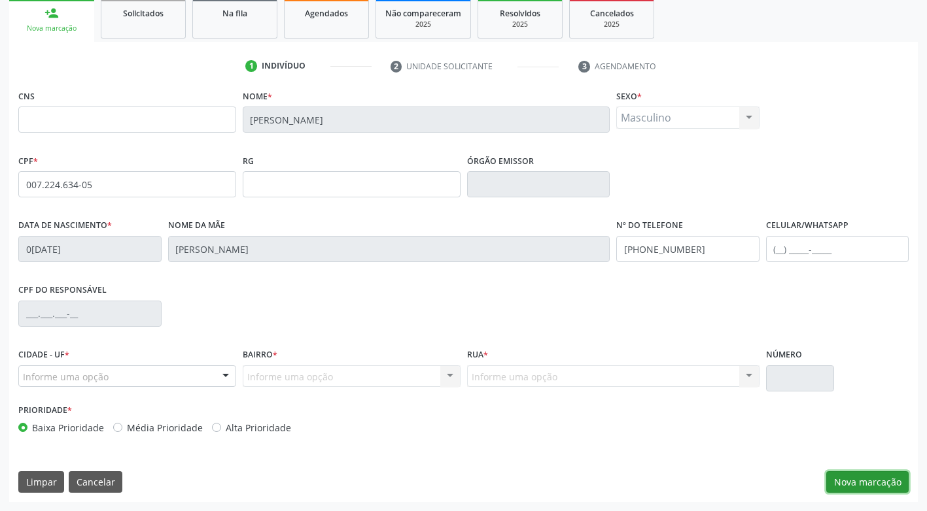
click at [869, 481] on button "Nova marcação" at bounding box center [867, 483] width 82 height 22
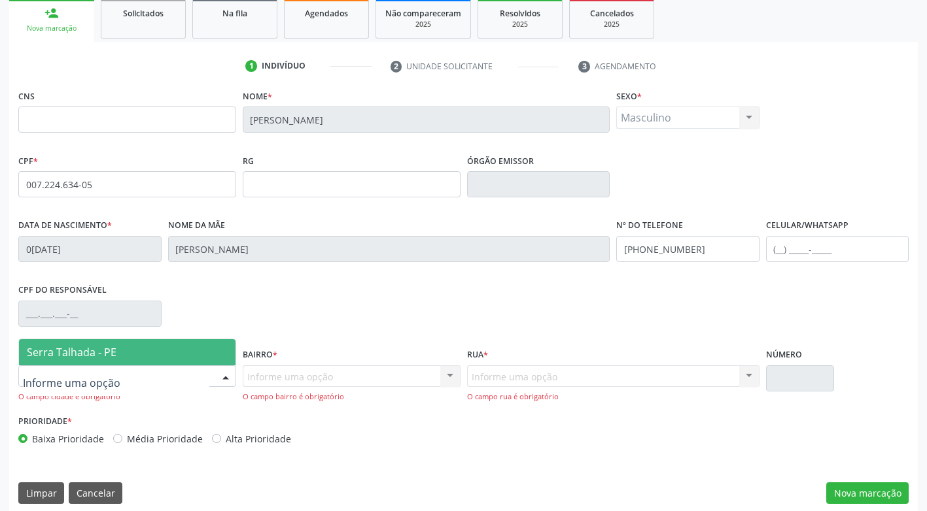
click at [224, 382] on div at bounding box center [226, 377] width 20 height 22
click at [194, 362] on span "Serra Talhada - PE" at bounding box center [127, 352] width 216 height 26
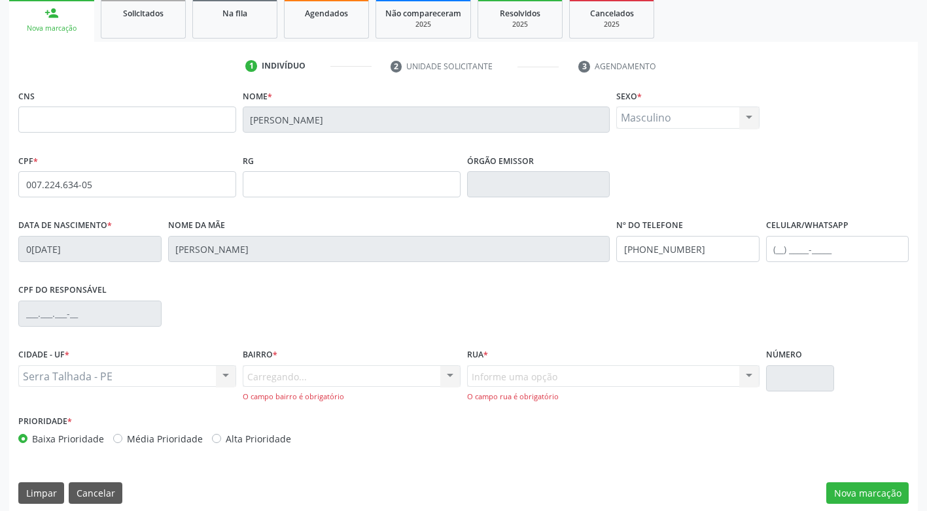
click at [286, 386] on div "Carregando... Nenhum resultado encontrado para: " " Nenhuma opção encontrada. D…" at bounding box center [352, 384] width 218 height 37
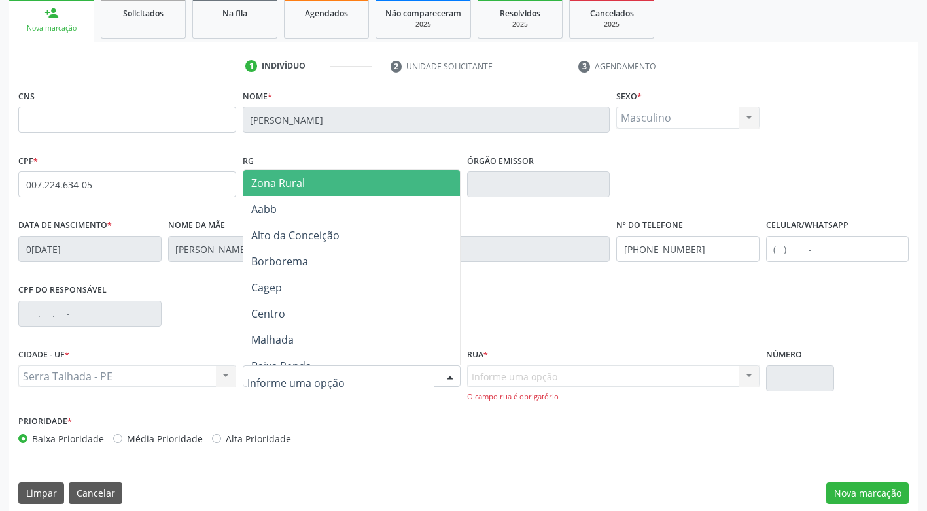
click at [451, 371] on div at bounding box center [450, 377] width 20 height 22
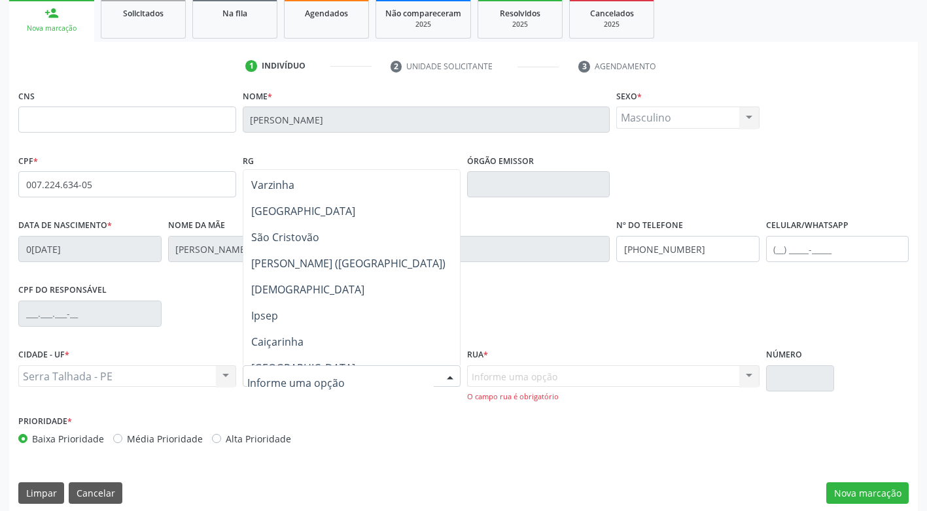
scroll to position [327, 0]
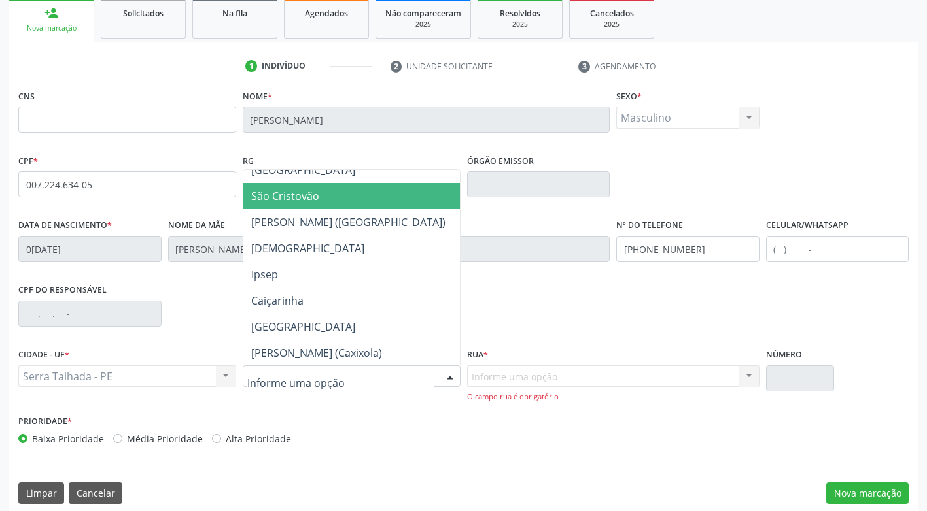
click at [333, 197] on span "São Cristovão" at bounding box center [351, 196] width 216 height 26
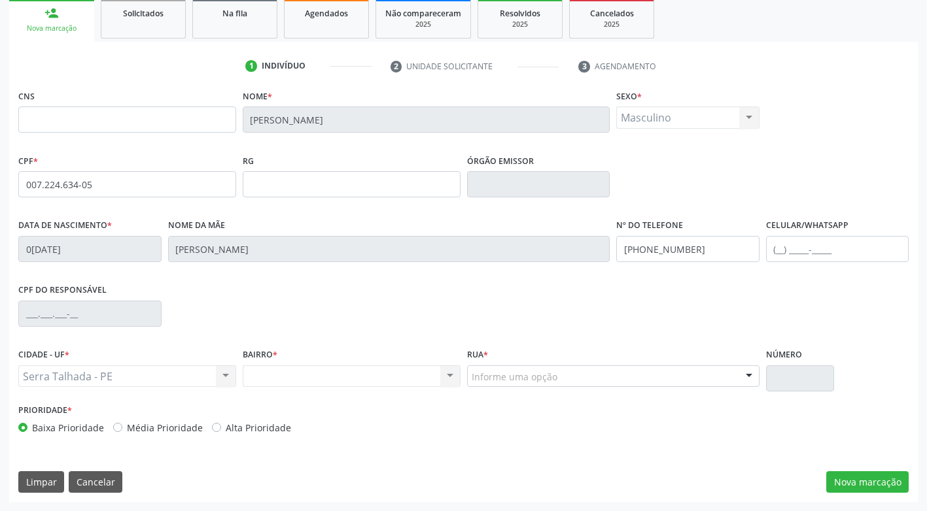
click at [613, 379] on div "Informe uma opção" at bounding box center [613, 377] width 292 height 22
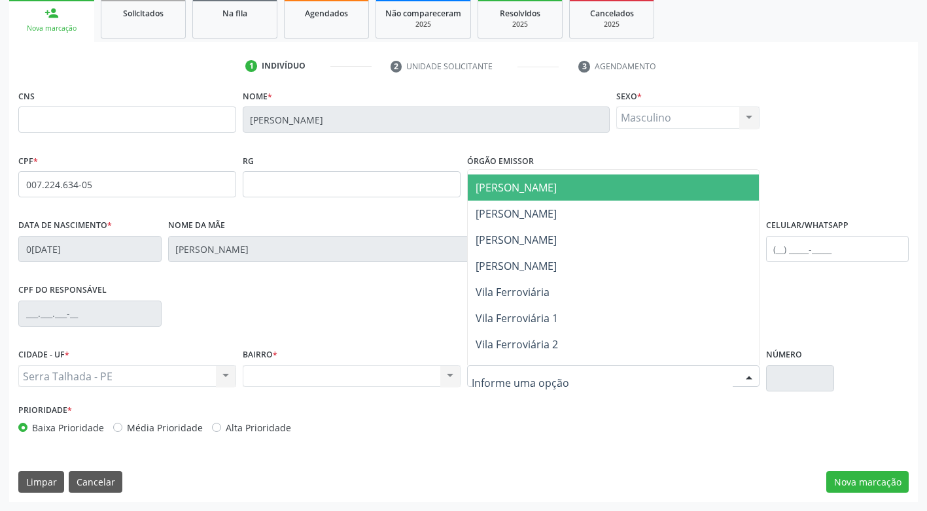
scroll to position [392, 0]
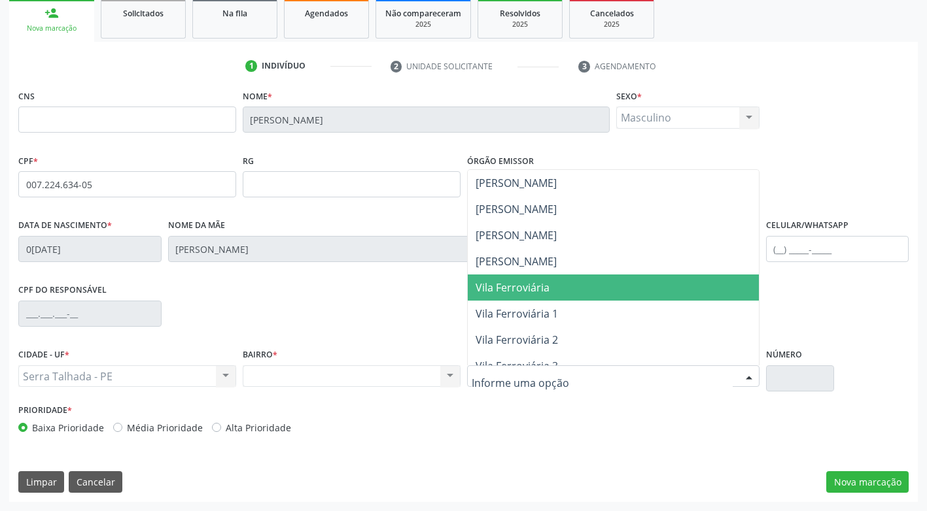
click at [525, 285] on span "Vila Ferroviária" at bounding box center [513, 288] width 74 height 14
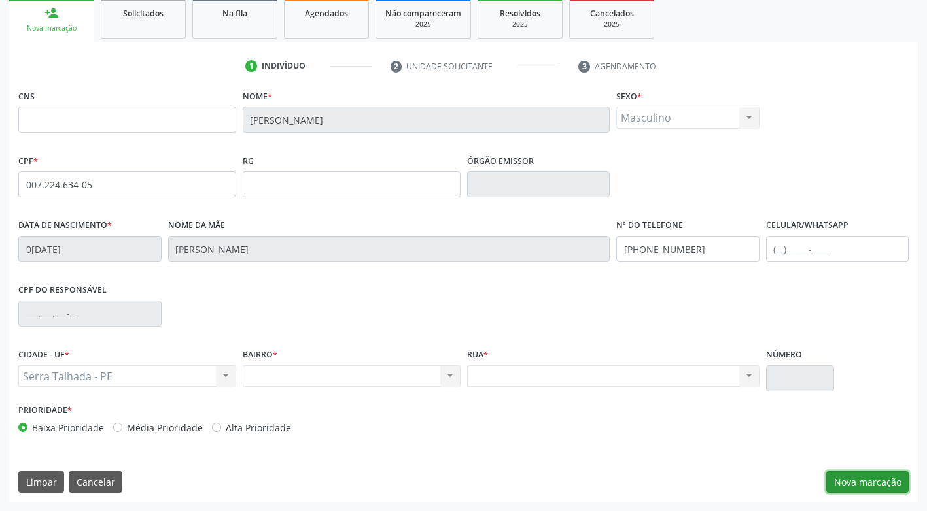
click at [847, 486] on button "Nova marcação" at bounding box center [867, 483] width 82 height 22
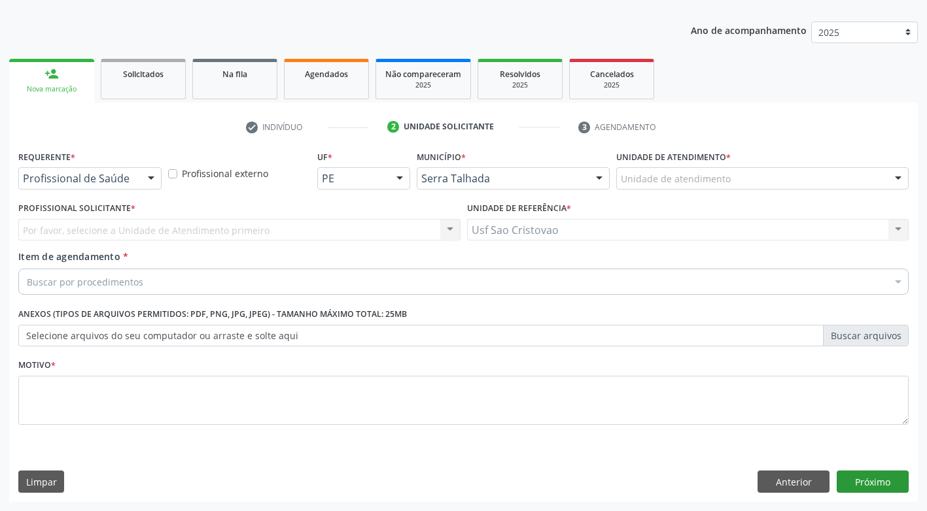
scroll to position [137, 0]
click at [141, 286] on div "Buscar por procedimentos" at bounding box center [463, 282] width 890 height 26
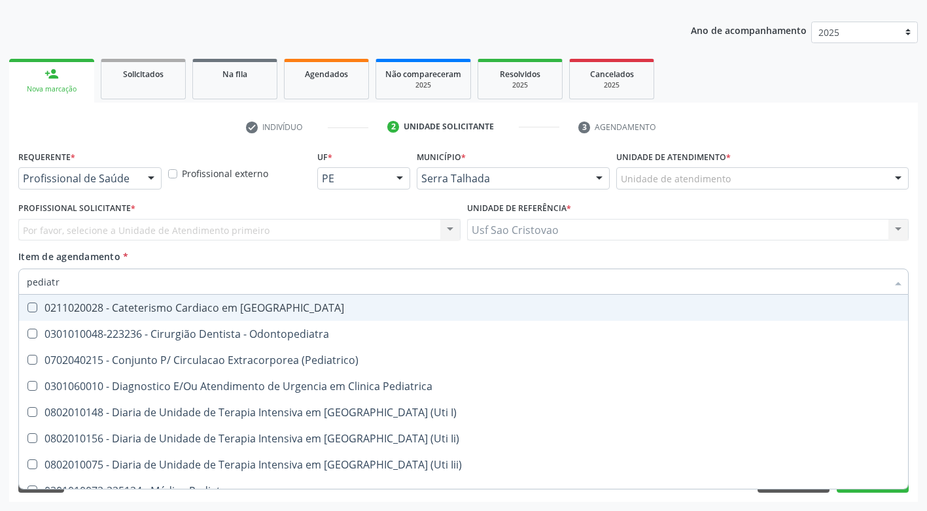
type input "pediatra"
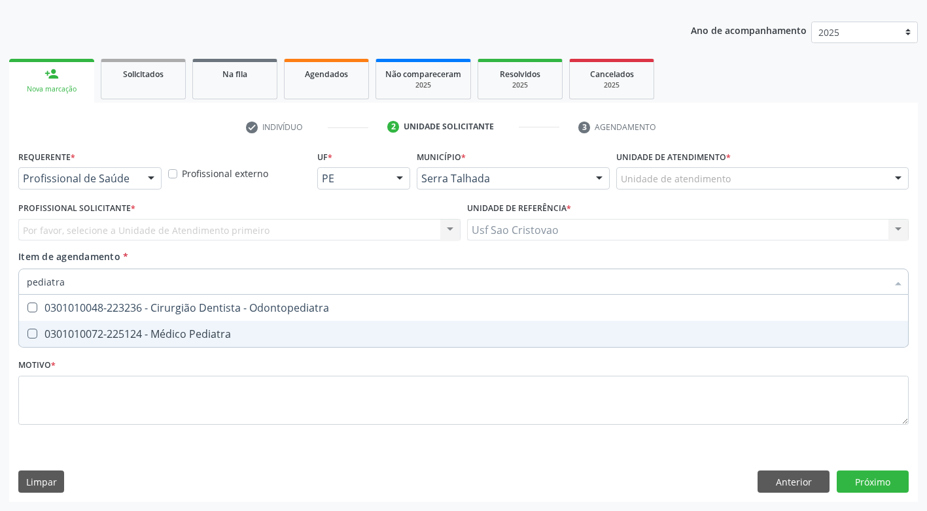
click at [31, 334] on Pediatra at bounding box center [32, 334] width 10 height 10
click at [27, 334] on Pediatra "checkbox" at bounding box center [23, 334] width 9 height 9
checkbox Pediatra "true"
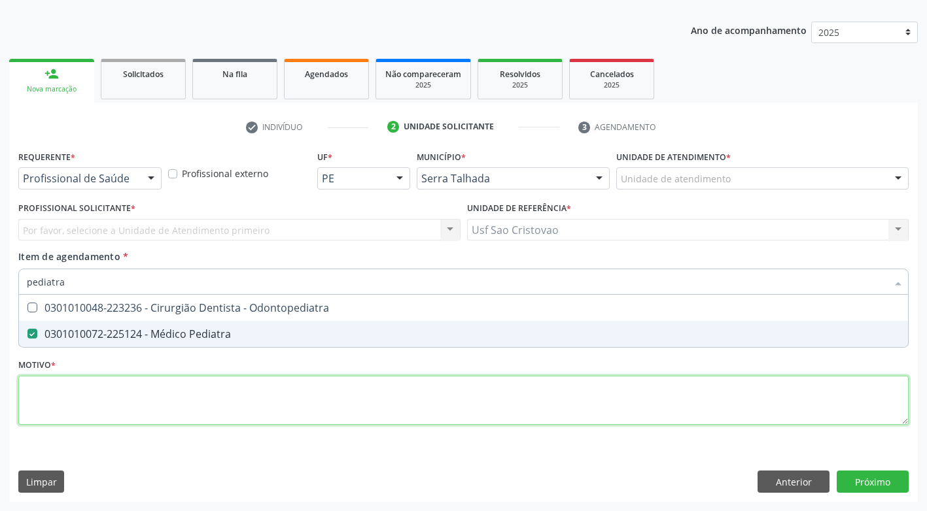
click at [66, 396] on div "Requerente * Profissional de Saúde Profissional de Saúde Paciente Nenhum result…" at bounding box center [463, 295] width 890 height 296
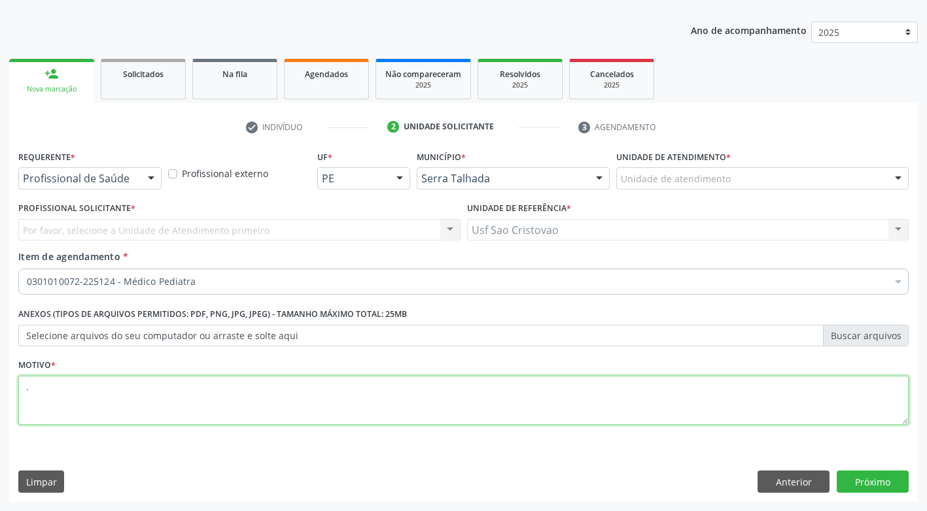
type textarea "."
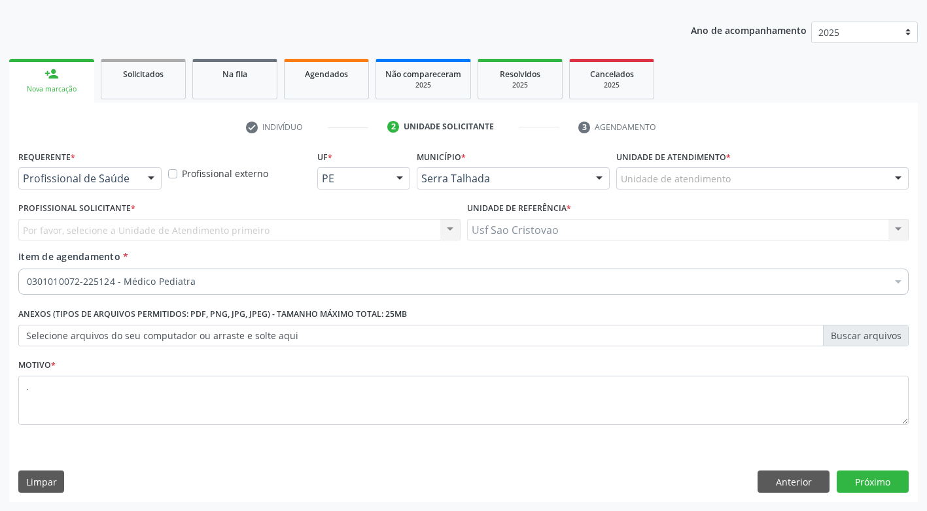
click at [453, 459] on div "Requerente * Profissional de Saúde Profissional de Saúde Paciente Nenhum result…" at bounding box center [463, 324] width 909 height 355
click at [850, 483] on button "Próximo" at bounding box center [873, 482] width 72 height 22
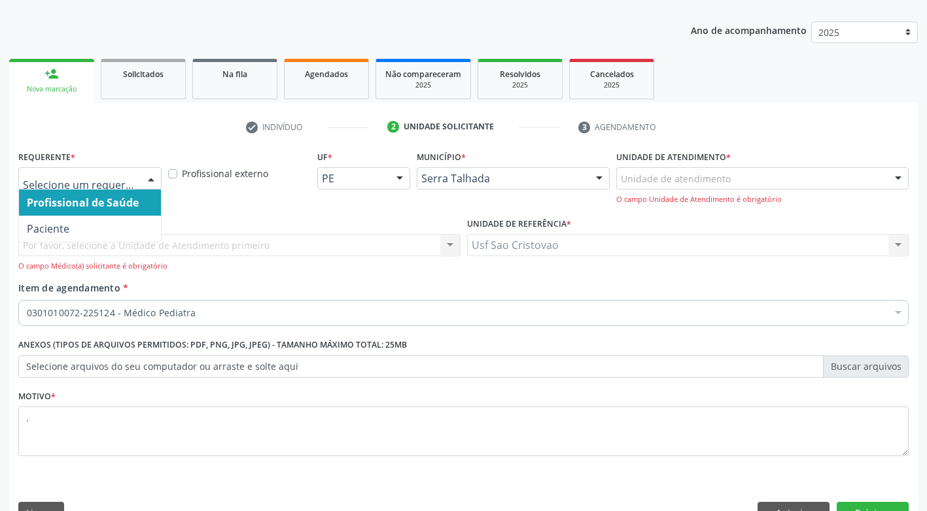
click at [155, 179] on div at bounding box center [151, 179] width 20 height 22
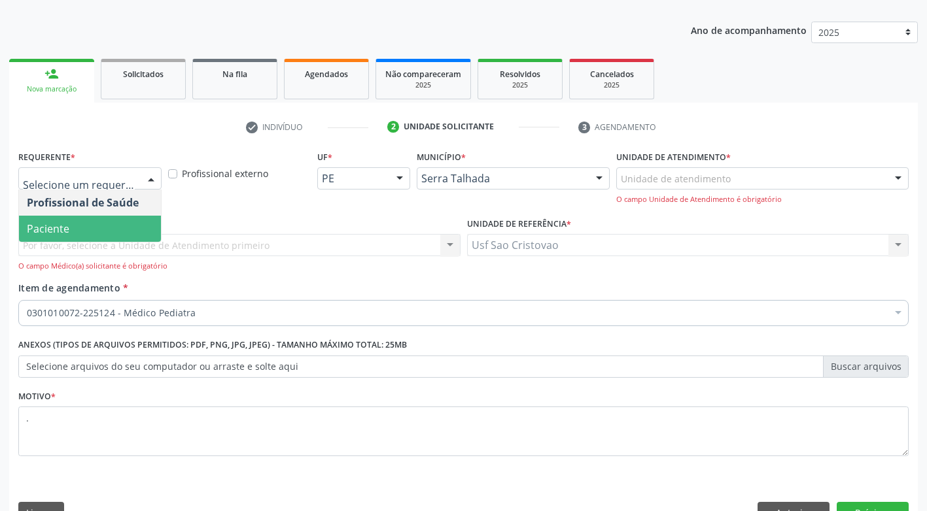
click at [127, 237] on span "Paciente" at bounding box center [90, 229] width 142 height 26
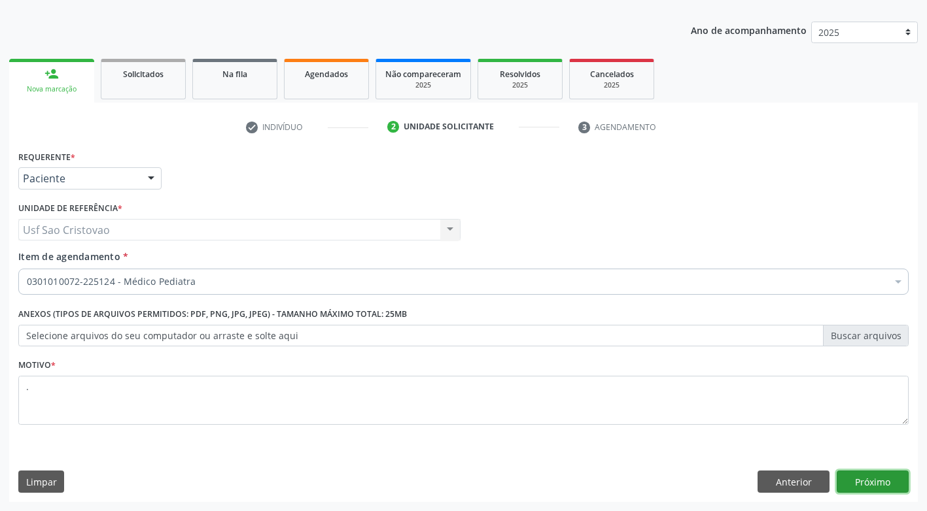
click at [856, 478] on button "Próximo" at bounding box center [873, 482] width 72 height 22
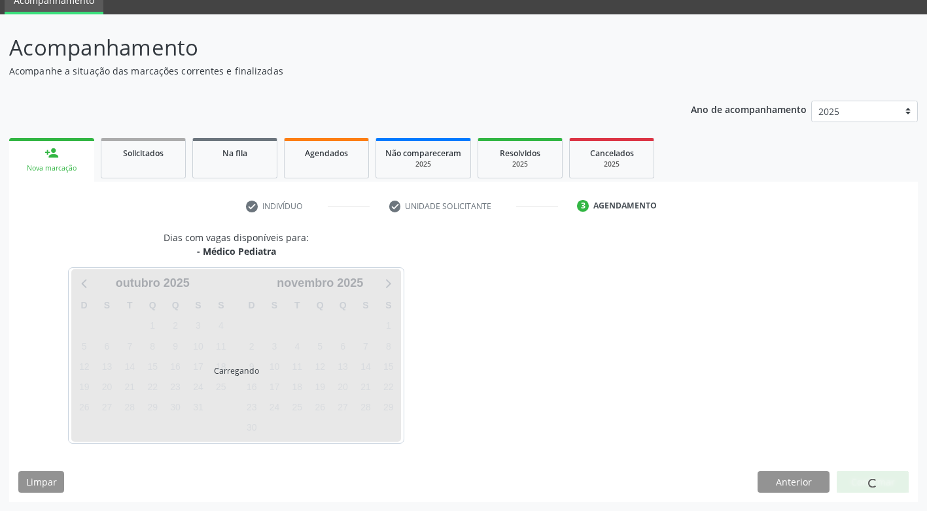
scroll to position [96, 0]
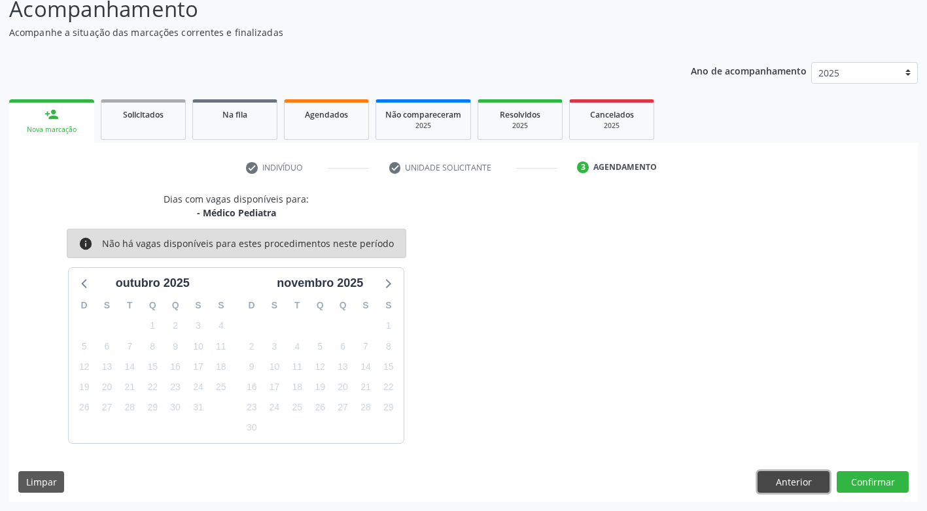
click at [806, 477] on button "Anterior" at bounding box center [793, 483] width 72 height 22
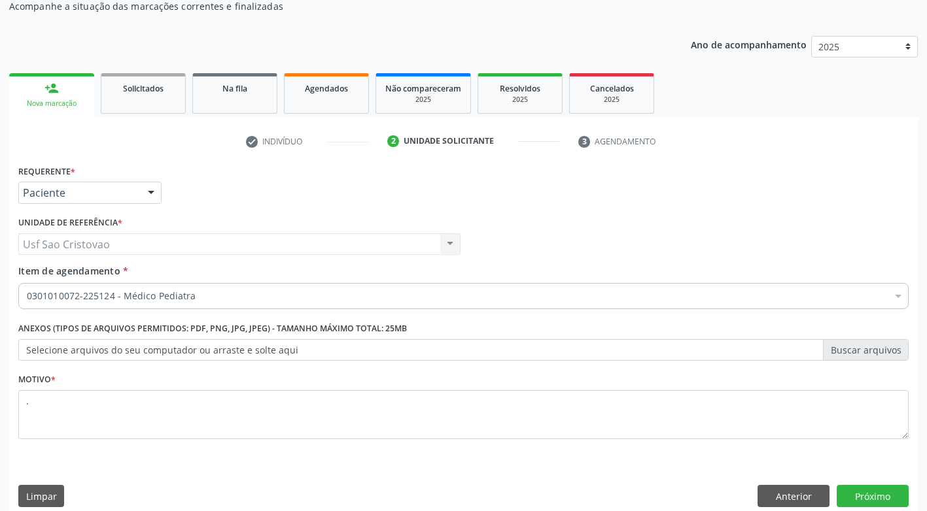
scroll to position [137, 0]
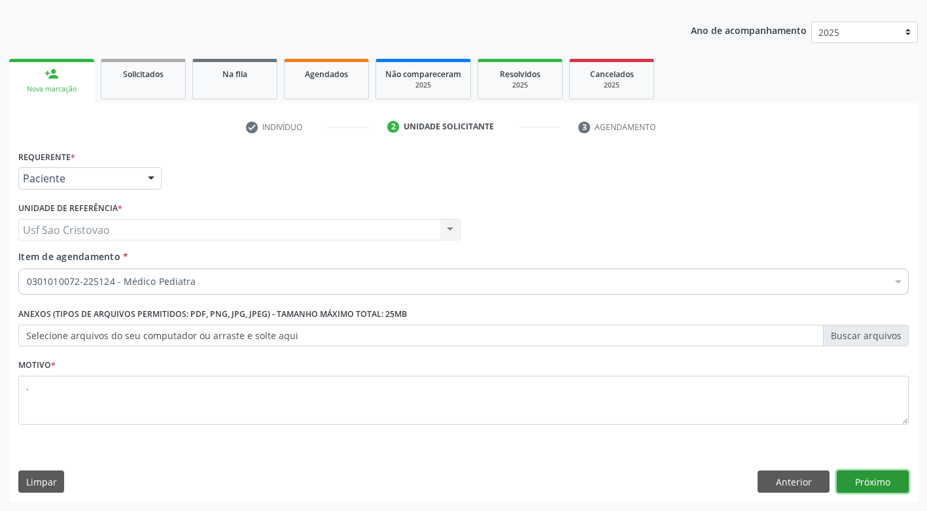
click at [872, 476] on button "Próximo" at bounding box center [873, 482] width 72 height 22
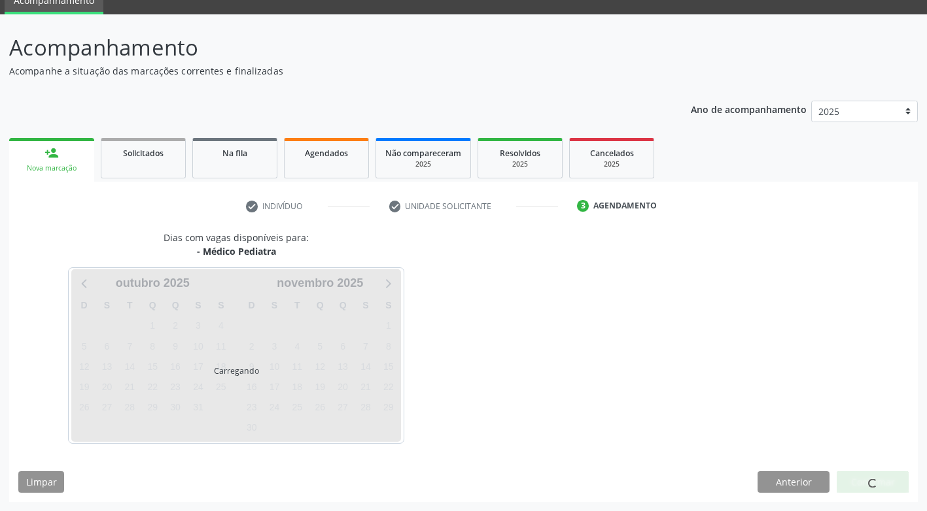
scroll to position [96, 0]
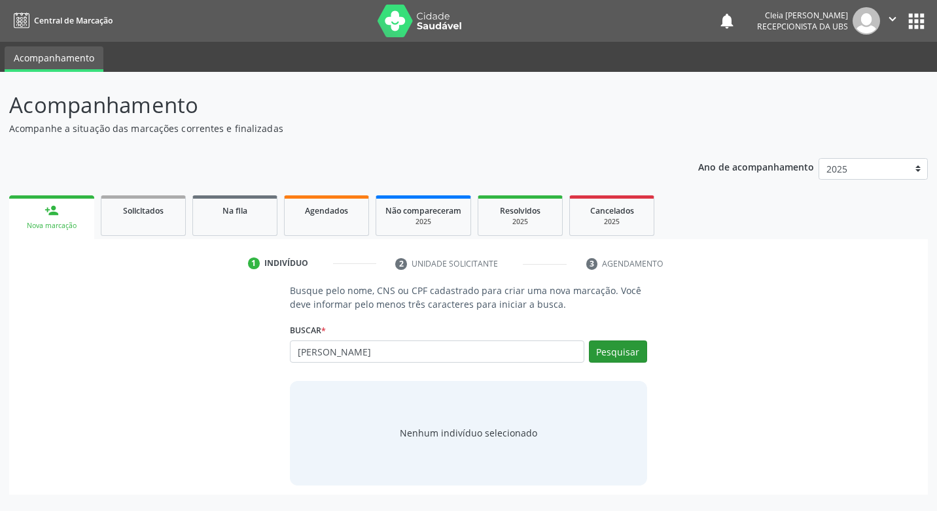
type input "[PERSON_NAME]"
click at [608, 352] on button "Pesquisar" at bounding box center [618, 352] width 58 height 22
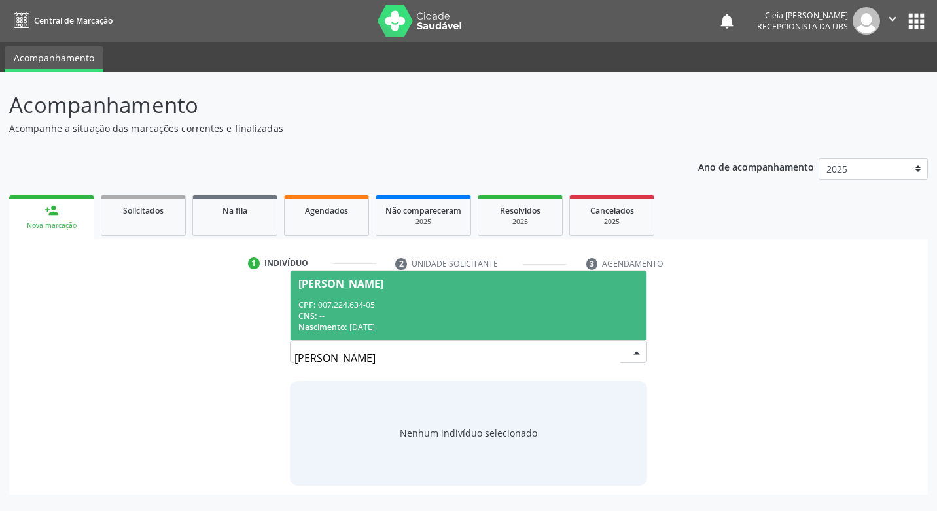
click at [477, 313] on div "CNS: --" at bounding box center [467, 316] width 339 height 11
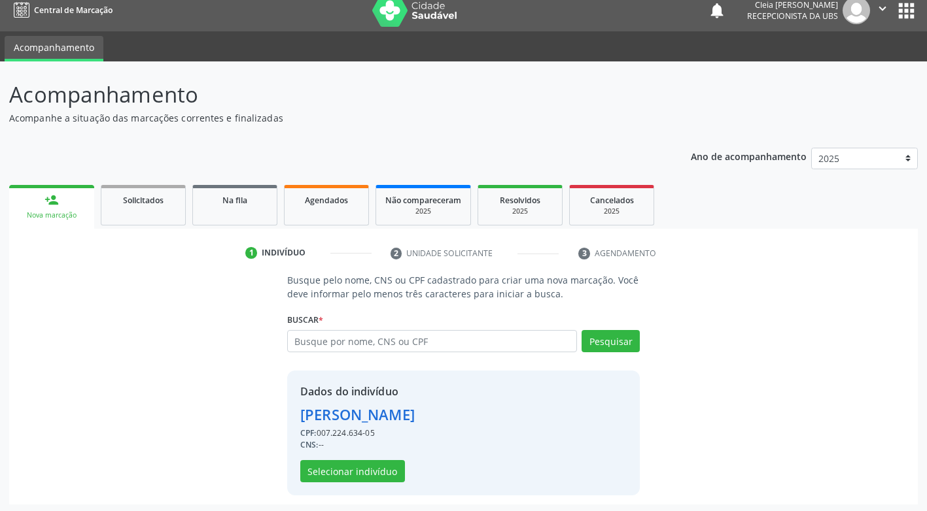
scroll to position [13, 0]
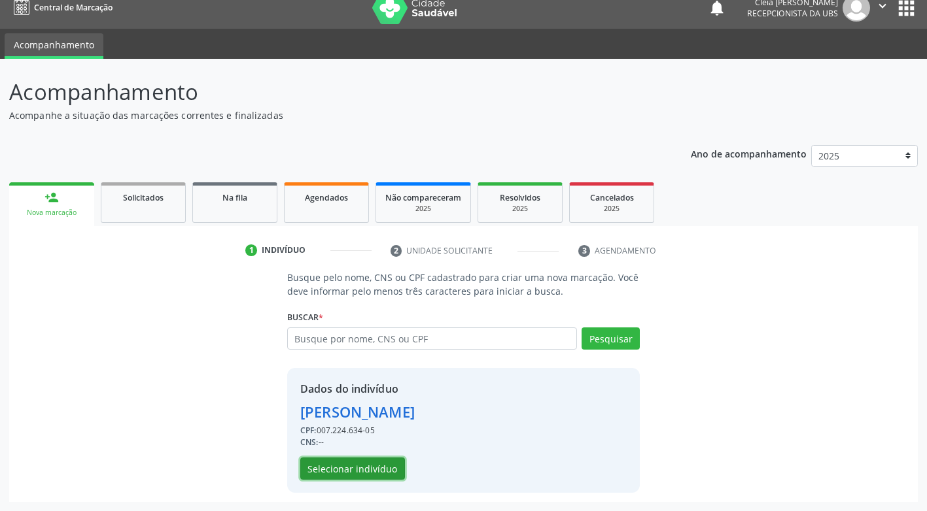
click at [382, 470] on button "Selecionar indivíduo" at bounding box center [352, 469] width 105 height 22
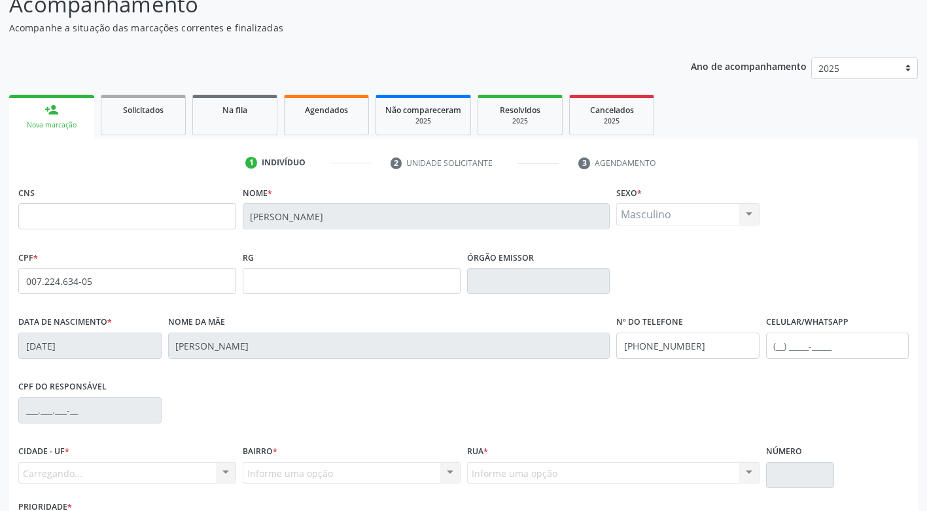
scroll to position [198, 0]
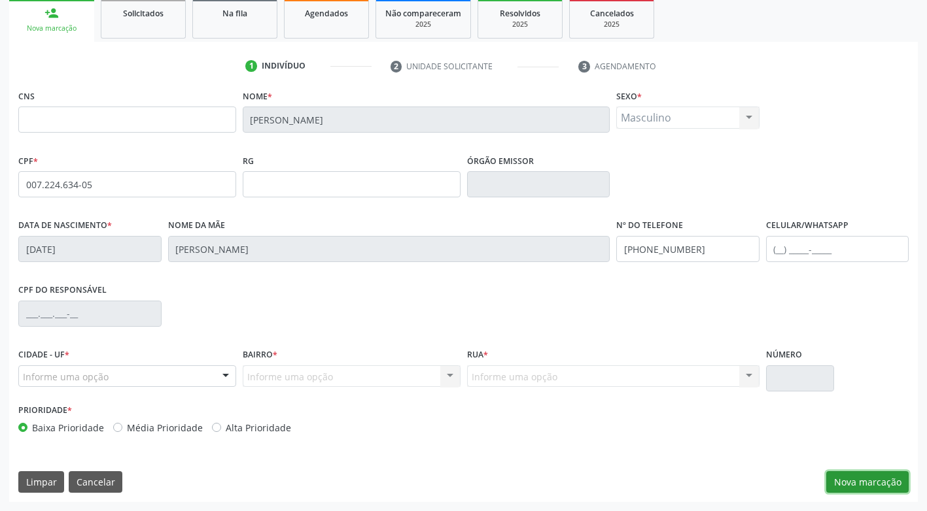
click at [882, 484] on button "Nova marcação" at bounding box center [867, 483] width 82 height 22
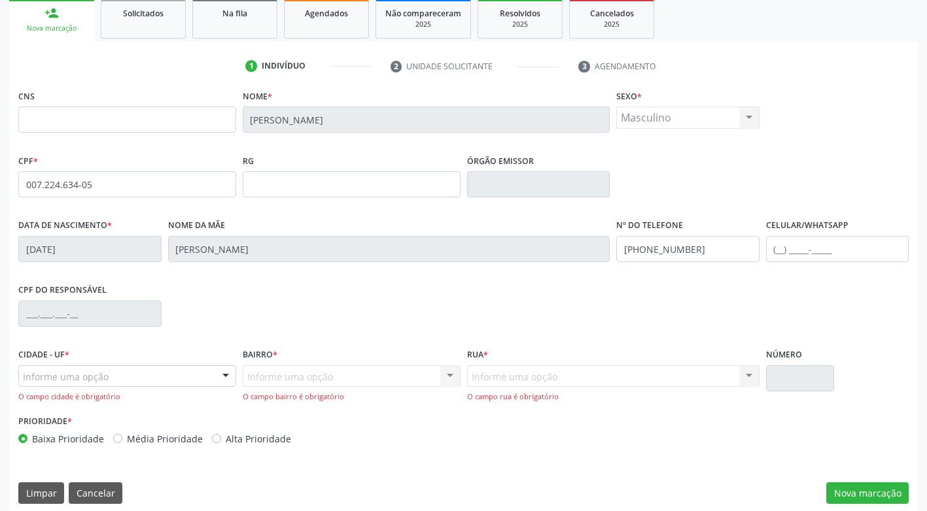
click at [219, 375] on div at bounding box center [226, 377] width 20 height 22
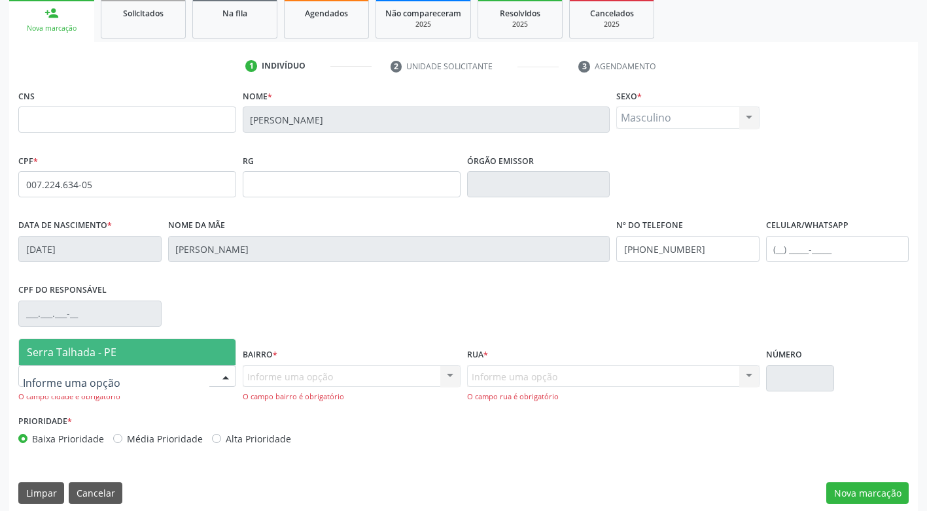
click at [173, 355] on span "Serra Talhada - PE" at bounding box center [127, 352] width 216 height 26
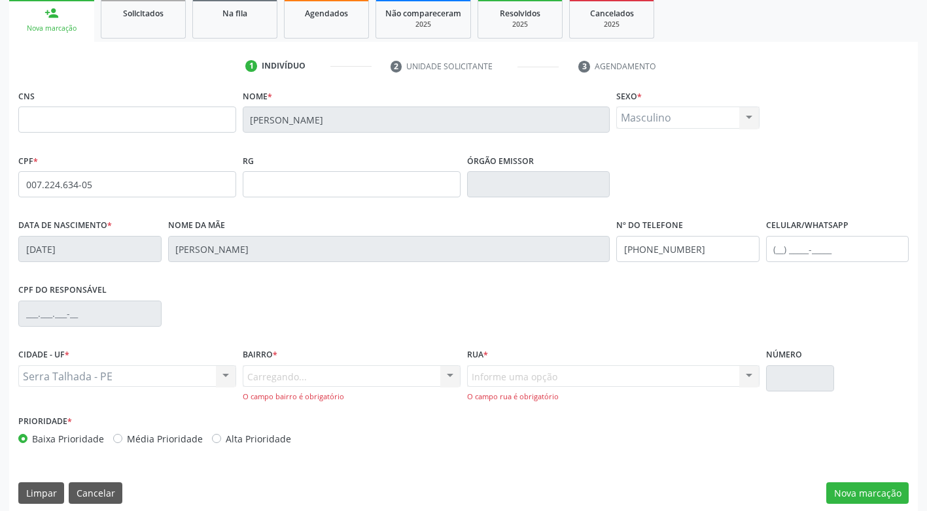
click at [394, 379] on div "Carregando... Nenhum resultado encontrado para: " " Nenhuma opção encontrada. D…" at bounding box center [352, 384] width 218 height 37
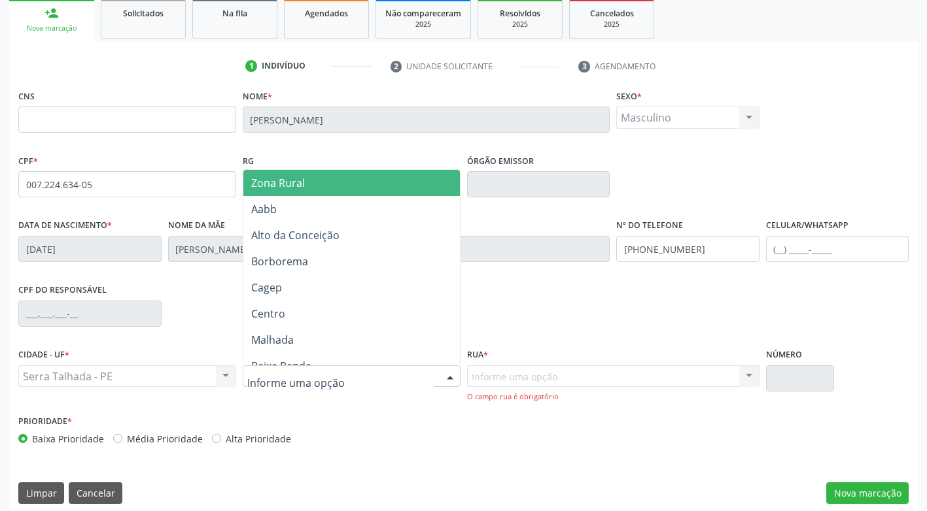
click at [450, 375] on div at bounding box center [450, 377] width 20 height 22
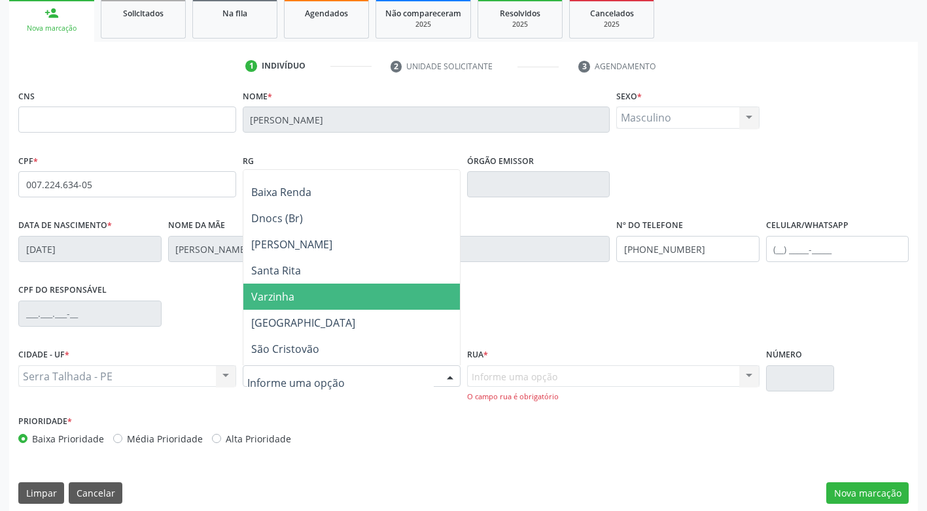
scroll to position [196, 0]
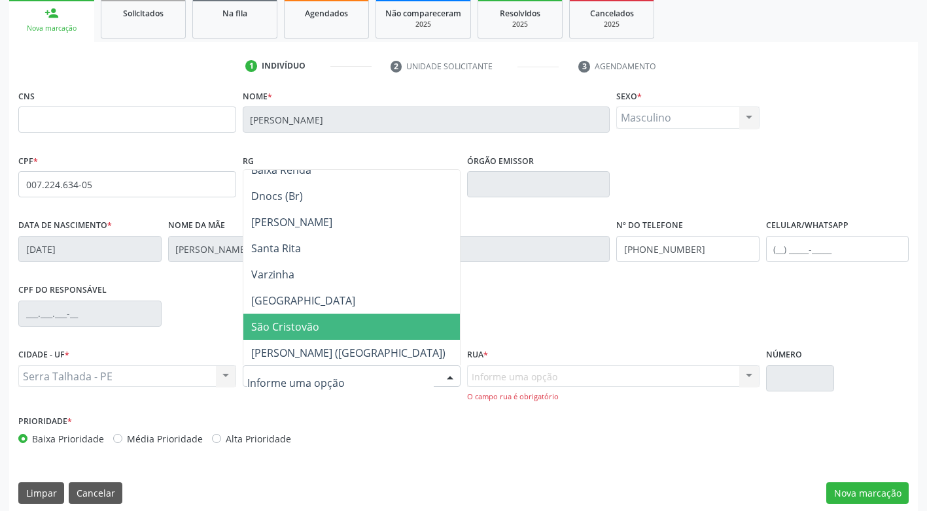
click at [364, 322] on span "São Cristovão" at bounding box center [351, 327] width 216 height 26
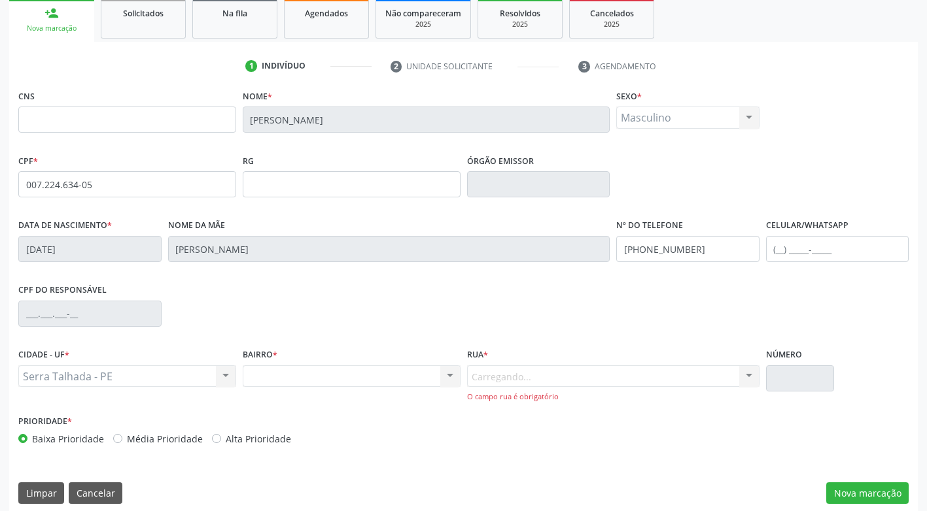
click at [531, 380] on div "Carregando... Nenhum resultado encontrado para: " " Nenhuma opção encontrada. D…" at bounding box center [613, 384] width 292 height 37
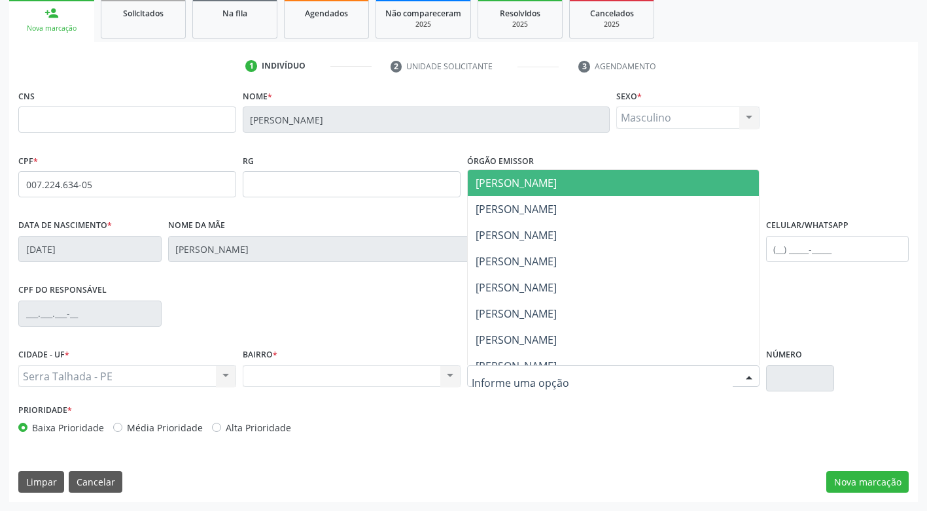
click at [752, 373] on div at bounding box center [749, 377] width 20 height 22
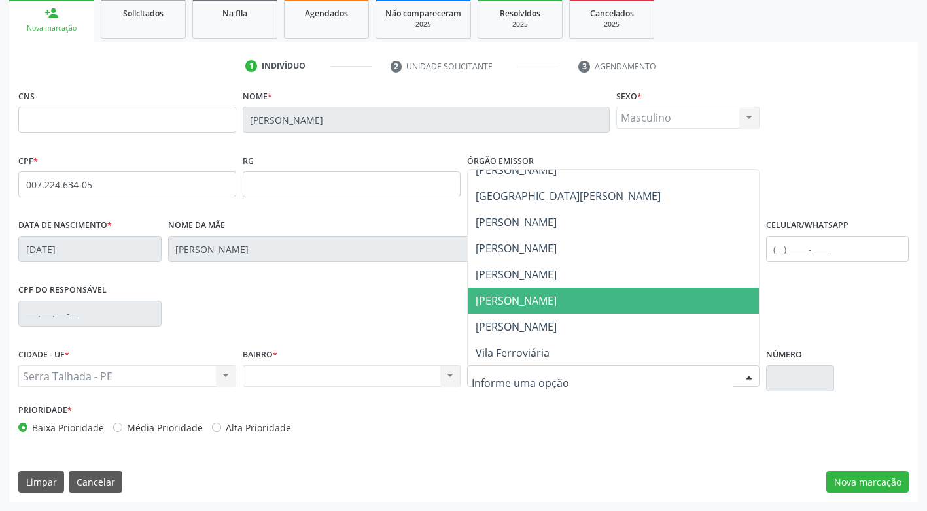
scroll to position [392, 0]
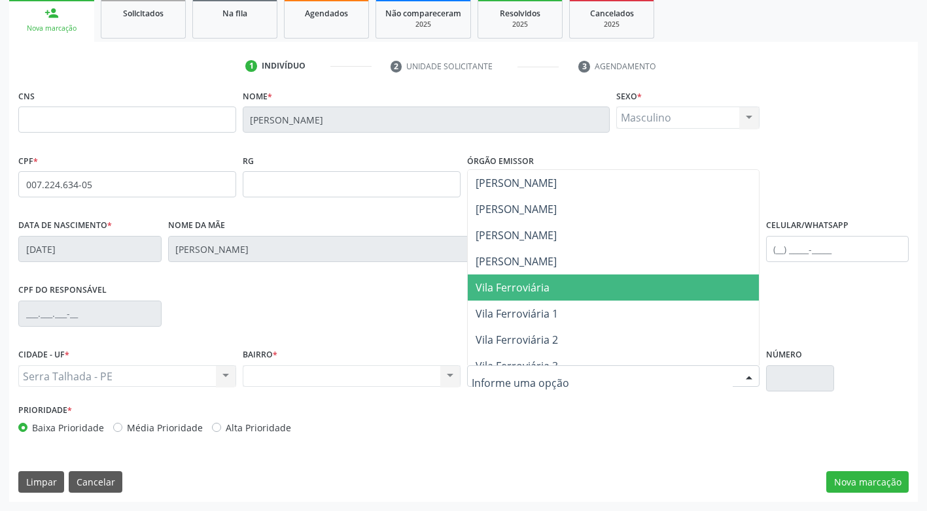
click at [553, 286] on span "Vila Ferroviária" at bounding box center [613, 288] width 291 height 26
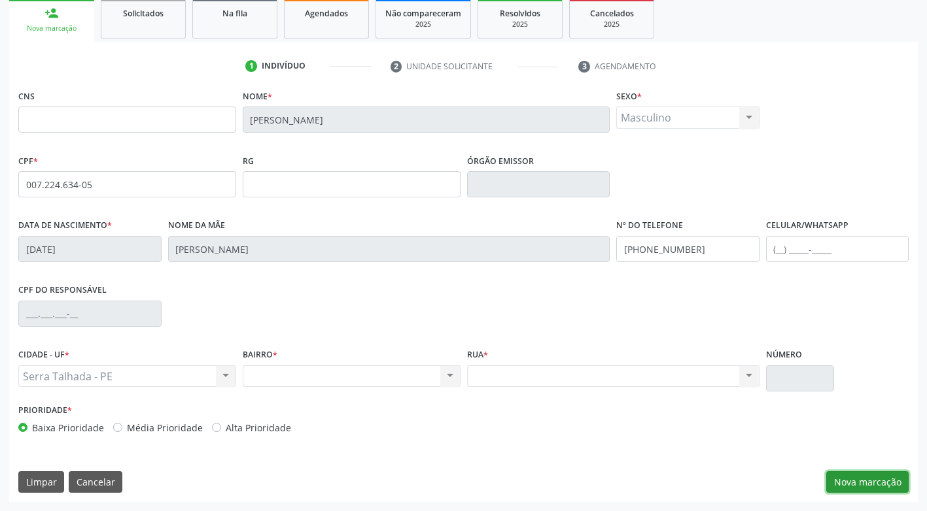
click at [869, 481] on button "Nova marcação" at bounding box center [867, 483] width 82 height 22
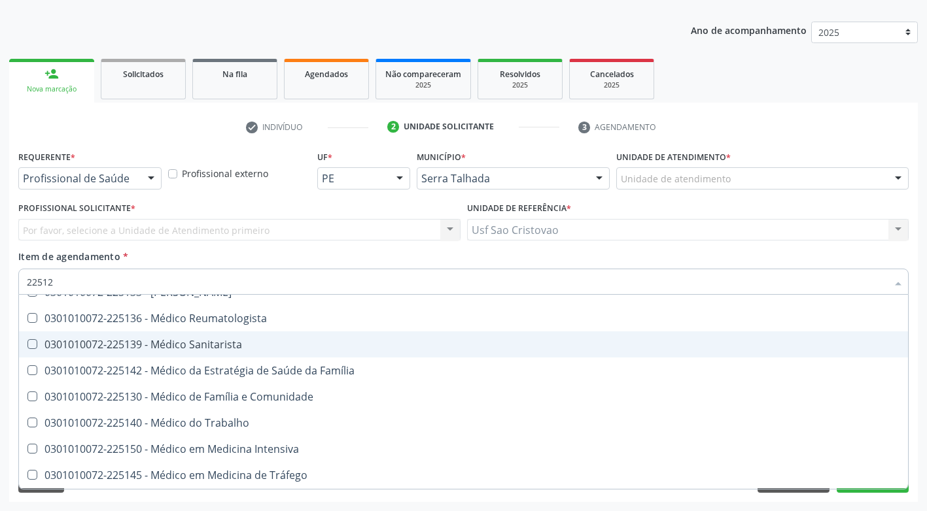
scroll to position [0, 0]
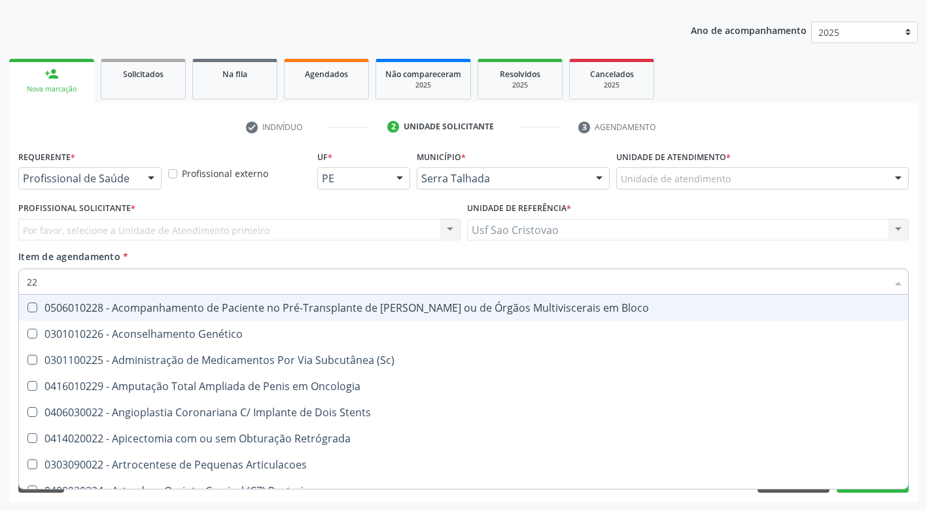
type input "2"
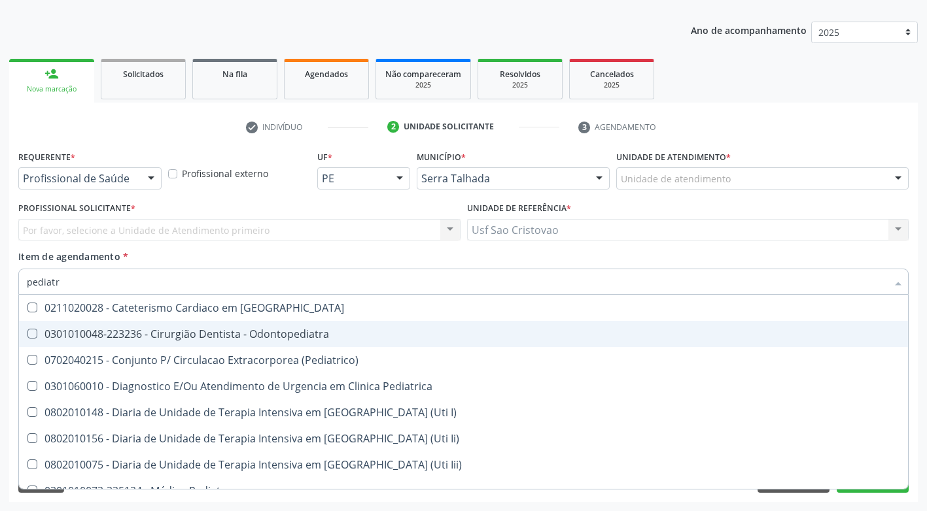
type input "pediatra"
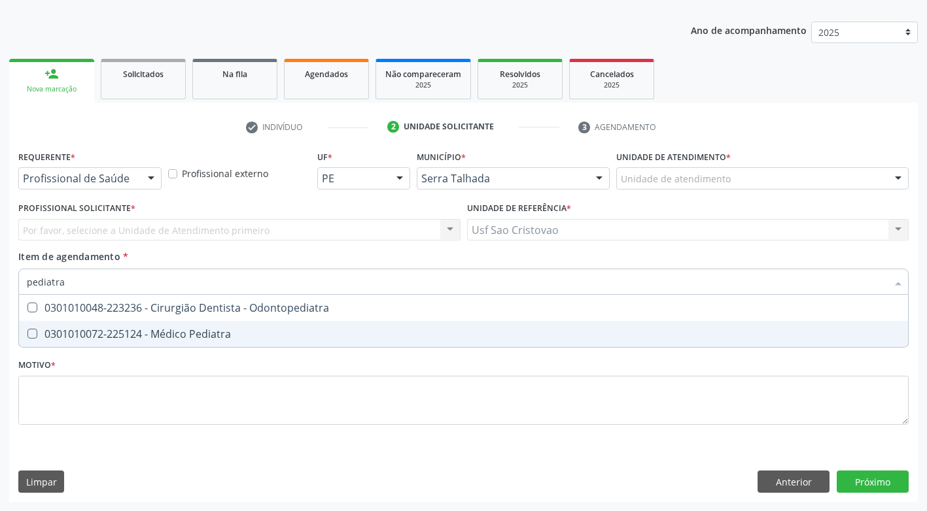
click at [30, 334] on Pediatra at bounding box center [32, 334] width 10 height 10
click at [27, 334] on Pediatra "checkbox" at bounding box center [23, 334] width 9 height 9
checkbox Pediatra "true"
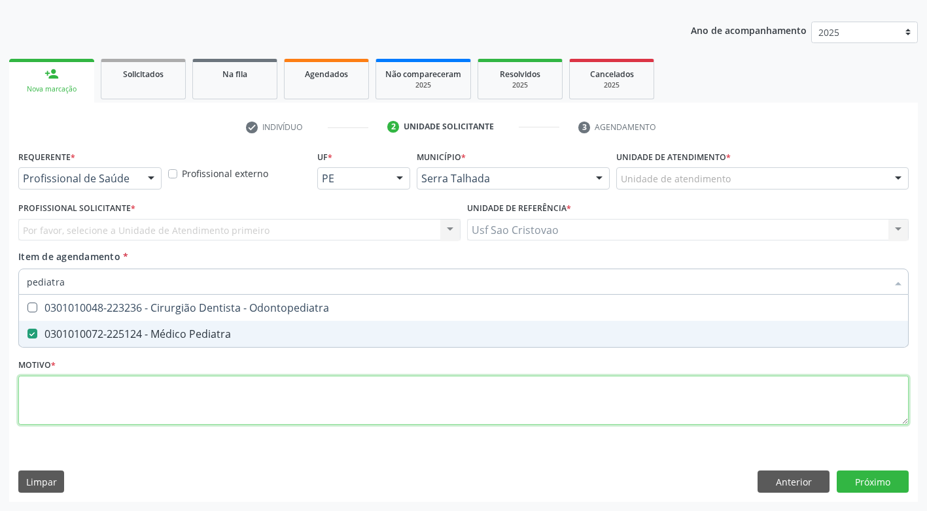
click at [211, 393] on div "Requerente * Profissional de Saúde Profissional de Saúde Paciente Nenhum result…" at bounding box center [463, 295] width 890 height 296
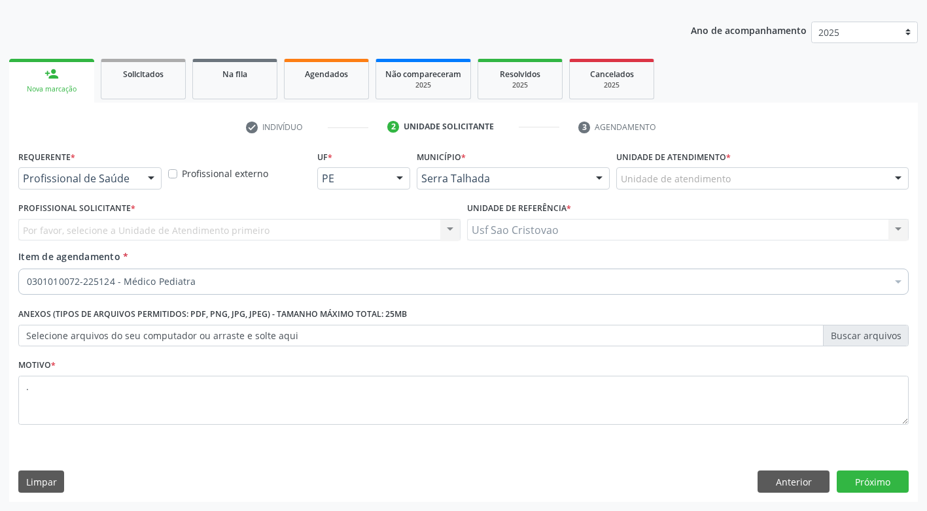
click at [368, 470] on div "Requerente * Profissional de Saúde Profissional de Saúde Paciente Nenhum result…" at bounding box center [463, 324] width 909 height 355
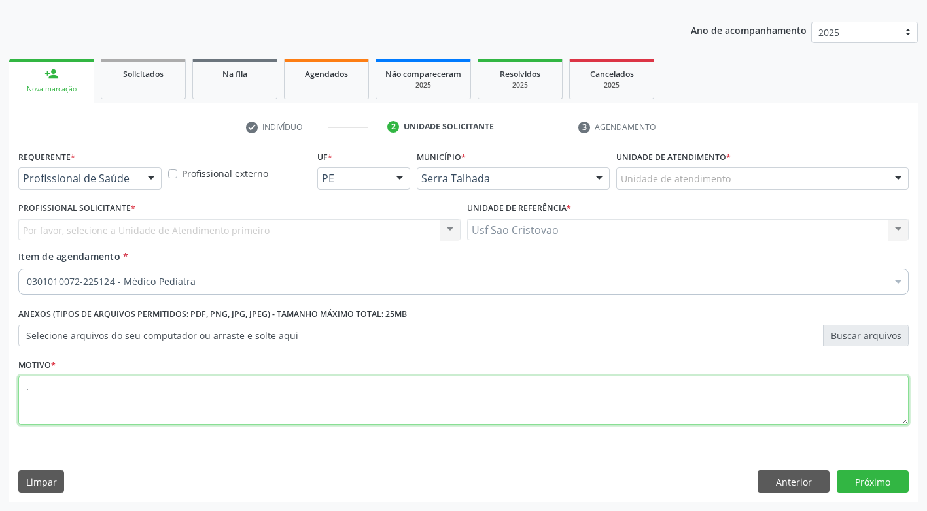
click at [364, 401] on textarea "." at bounding box center [463, 401] width 890 height 50
type textarea ".."
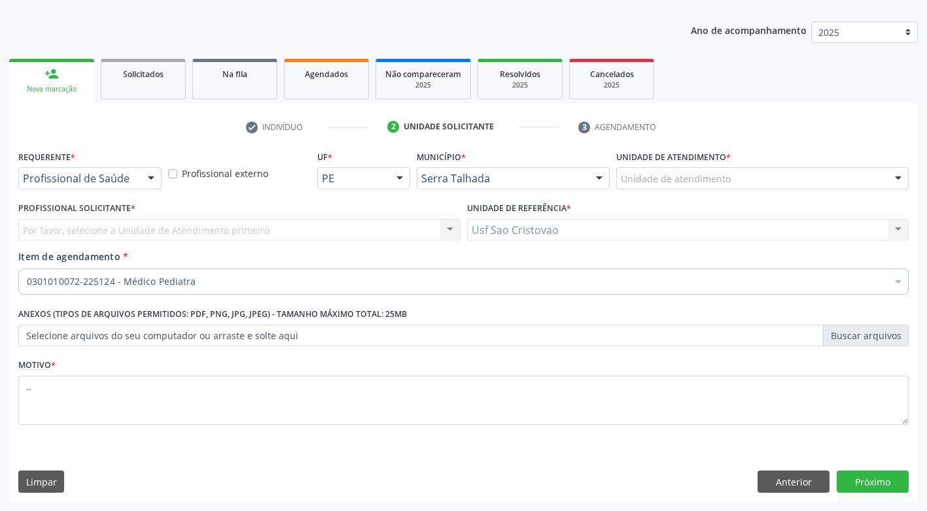
drag, startPoint x: 389, startPoint y: 489, endPoint x: 647, endPoint y: 365, distance: 285.8
click at [392, 487] on div "Limpar Anterior Próximo" at bounding box center [463, 482] width 890 height 22
drag, startPoint x: 870, startPoint y: 487, endPoint x: 600, endPoint y: 456, distance: 271.2
click at [867, 485] on button "Próximo" at bounding box center [873, 482] width 72 height 22
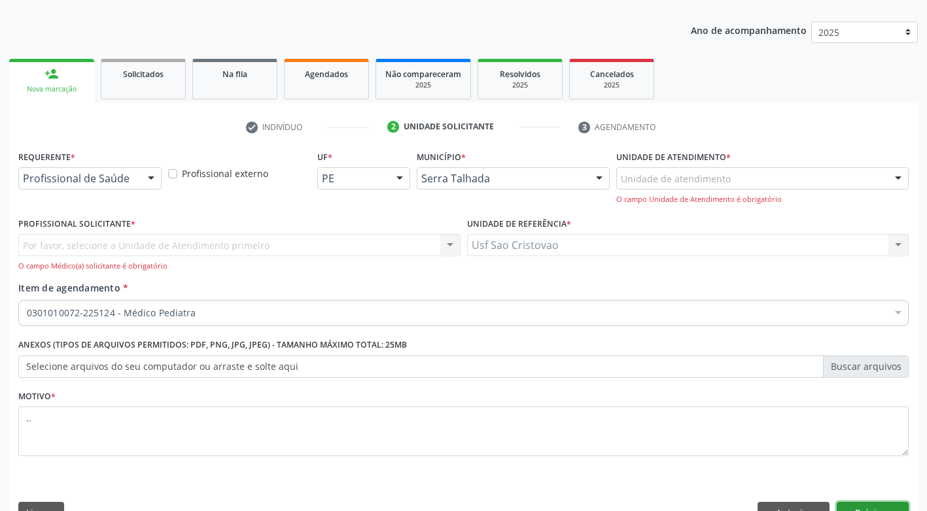
scroll to position [167, 0]
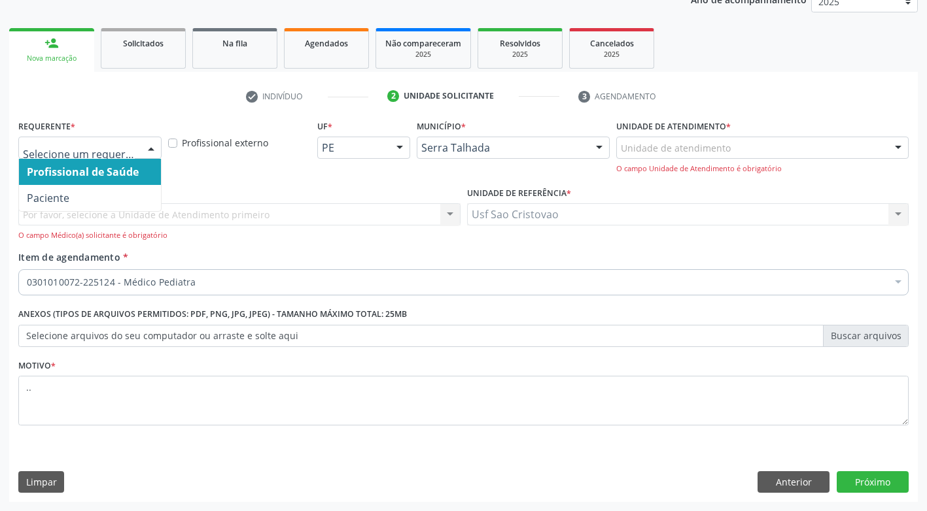
click at [151, 146] on div at bounding box center [151, 148] width 20 height 22
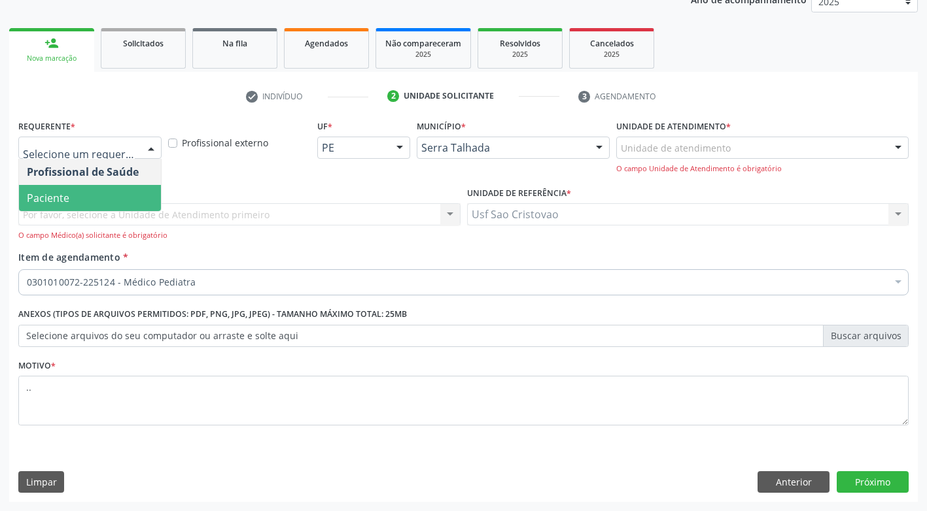
click at [140, 193] on span "Paciente" at bounding box center [90, 198] width 142 height 26
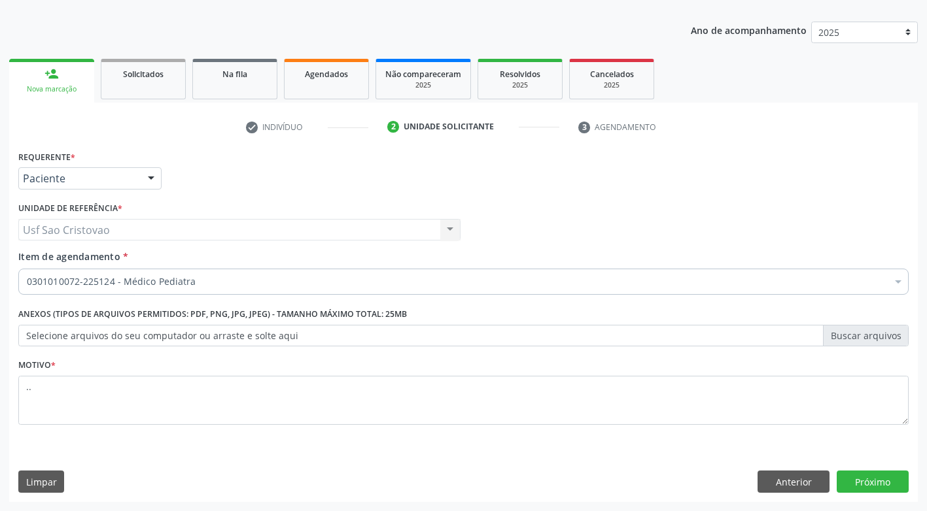
scroll to position [137, 0]
click at [873, 477] on button "Próximo" at bounding box center [873, 482] width 72 height 22
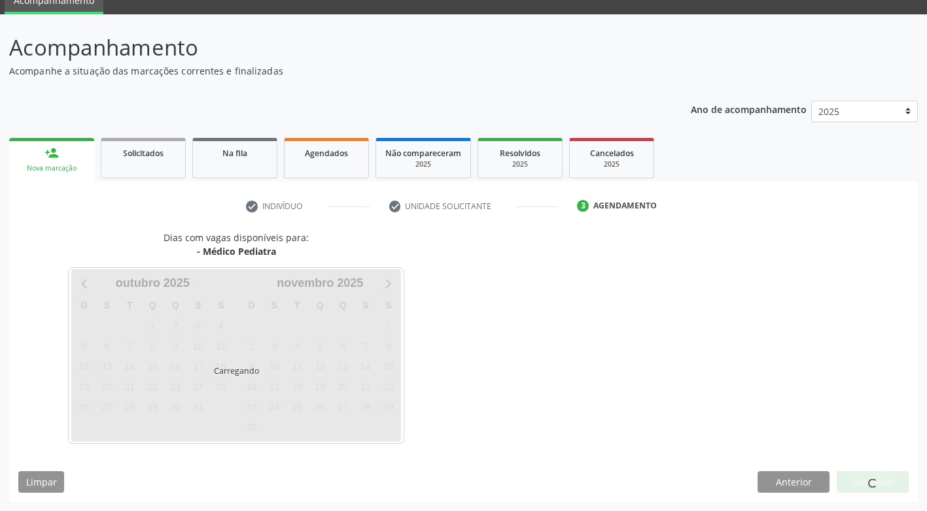
scroll to position [58, 0]
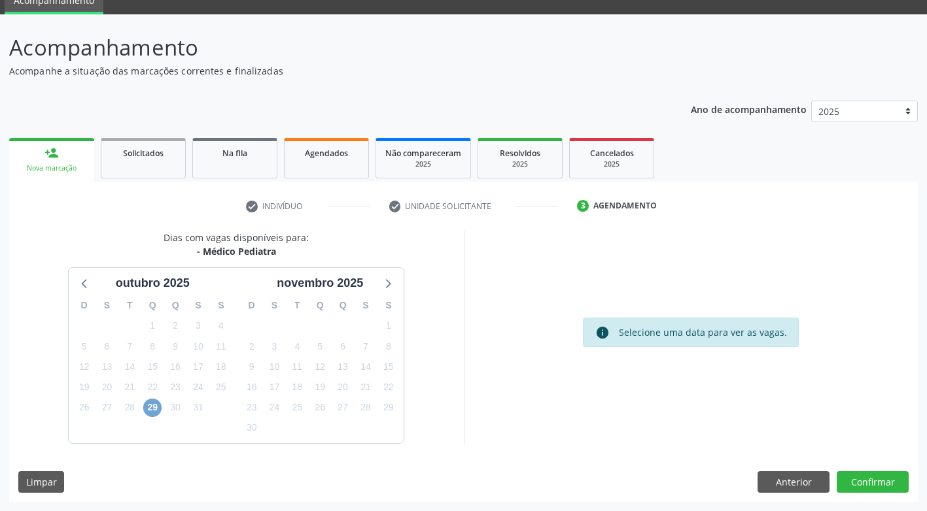
click at [152, 409] on span "29" at bounding box center [152, 408] width 18 height 18
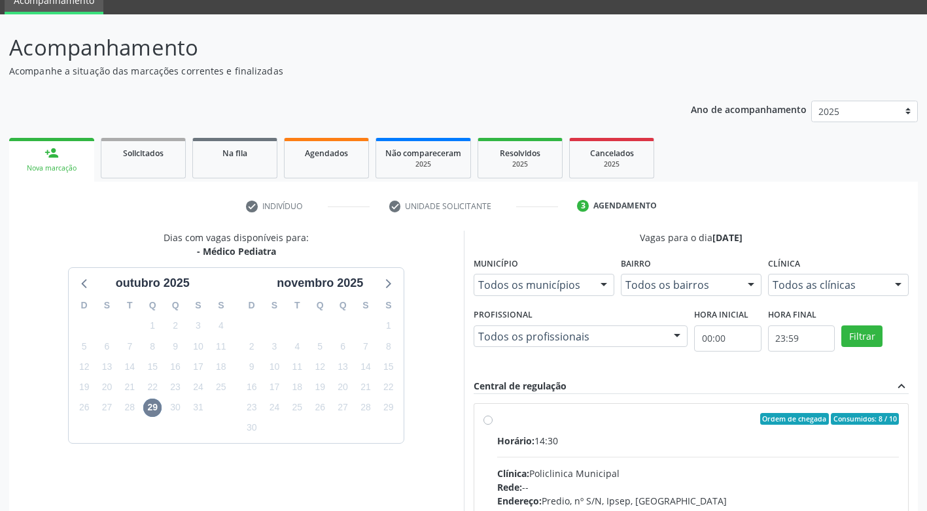
click at [497, 421] on label "Ordem de chegada Consumidos: 8 / 10 Horário: 14:30 Clínica: Policlinica Municip…" at bounding box center [698, 513] width 402 height 201
click at [489, 421] on input "Ordem de chegada Consumidos: 8 / 10 Horário: 14:30 Clínica: Policlinica Municip…" at bounding box center [487, 419] width 9 height 12
radio input "true"
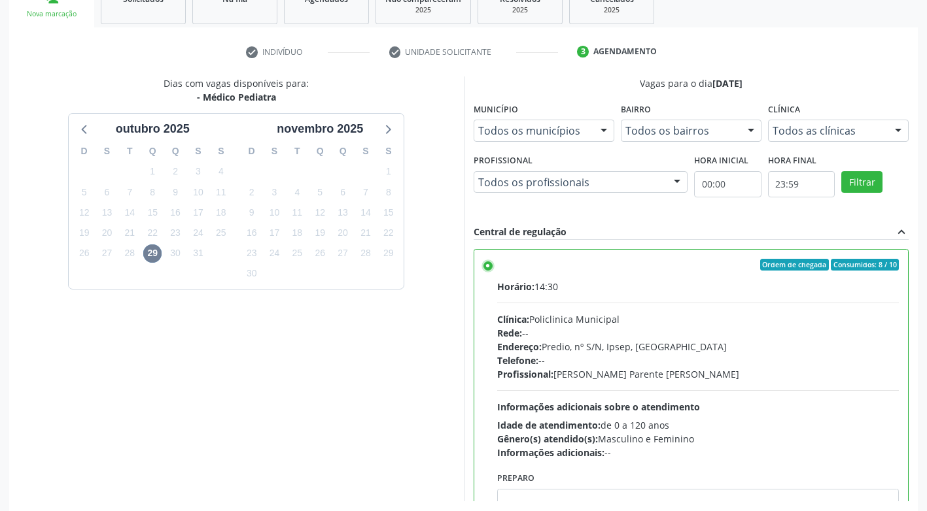
scroll to position [270, 0]
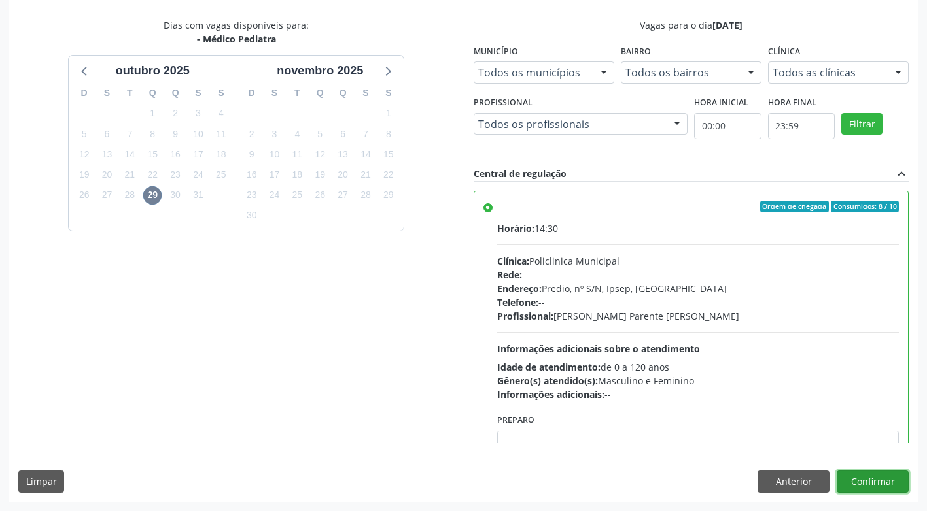
click at [878, 483] on button "Confirmar" at bounding box center [873, 482] width 72 height 22
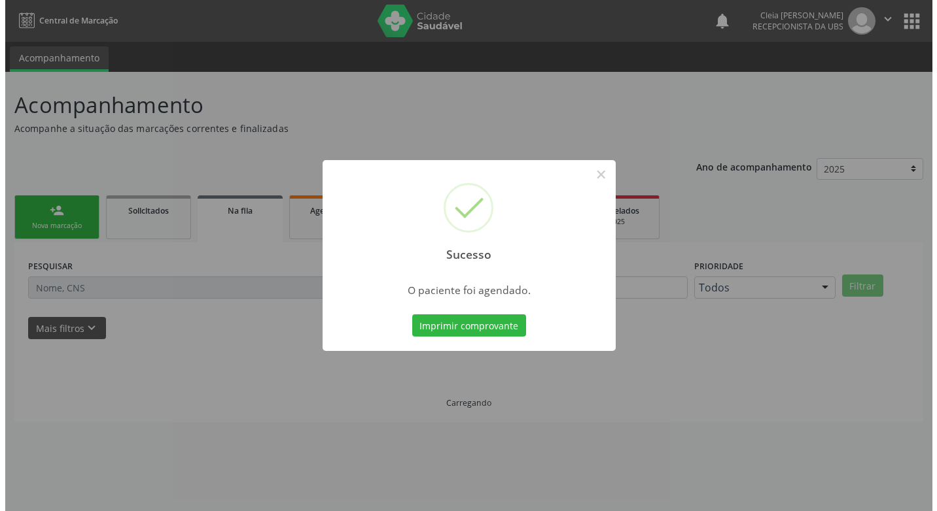
scroll to position [0, 0]
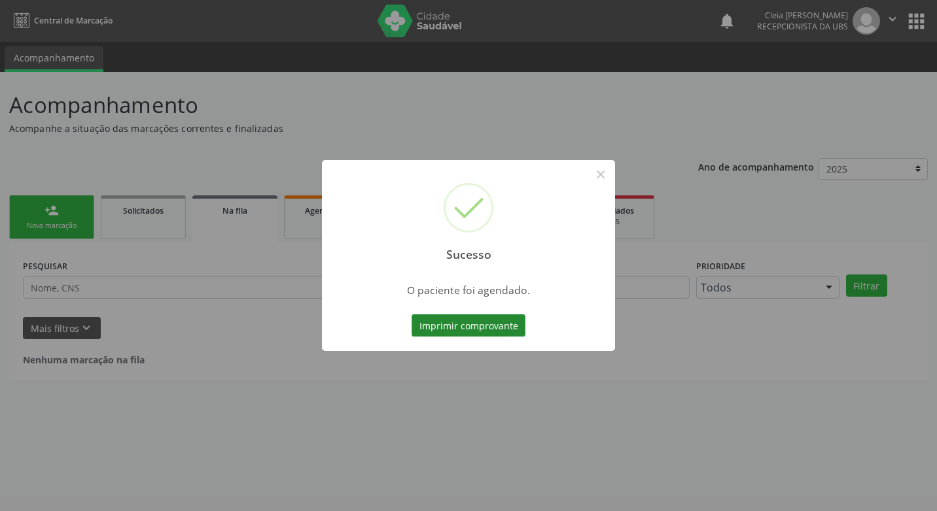
click at [489, 325] on button "Imprimir comprovante" at bounding box center [468, 326] width 114 height 22
